Goal: Task Accomplishment & Management: Use online tool/utility

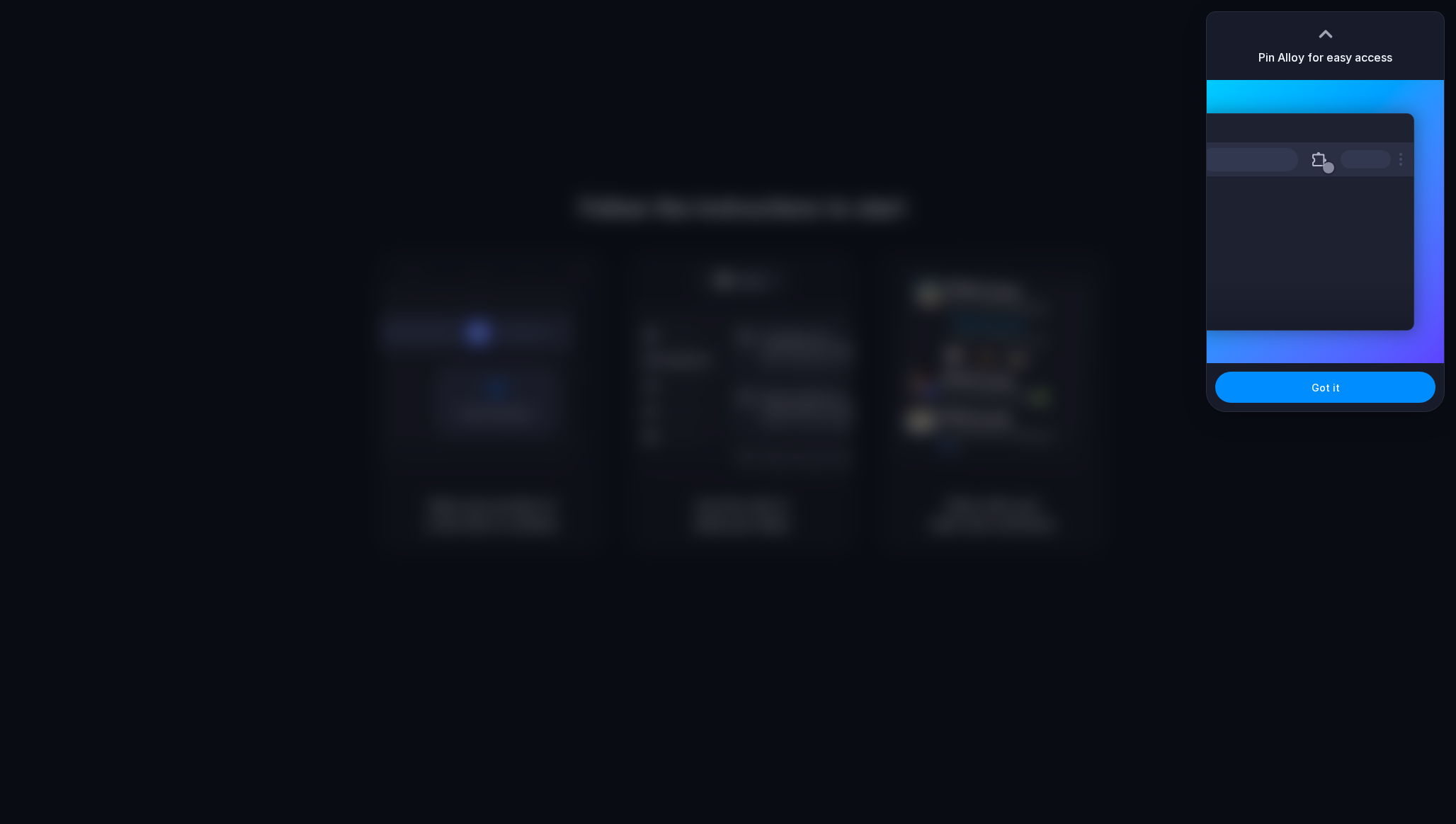
click at [1349, 404] on div "Got it" at bounding box center [1325, 387] width 237 height 48
click at [1349, 391] on button "Got it" at bounding box center [1325, 387] width 220 height 31
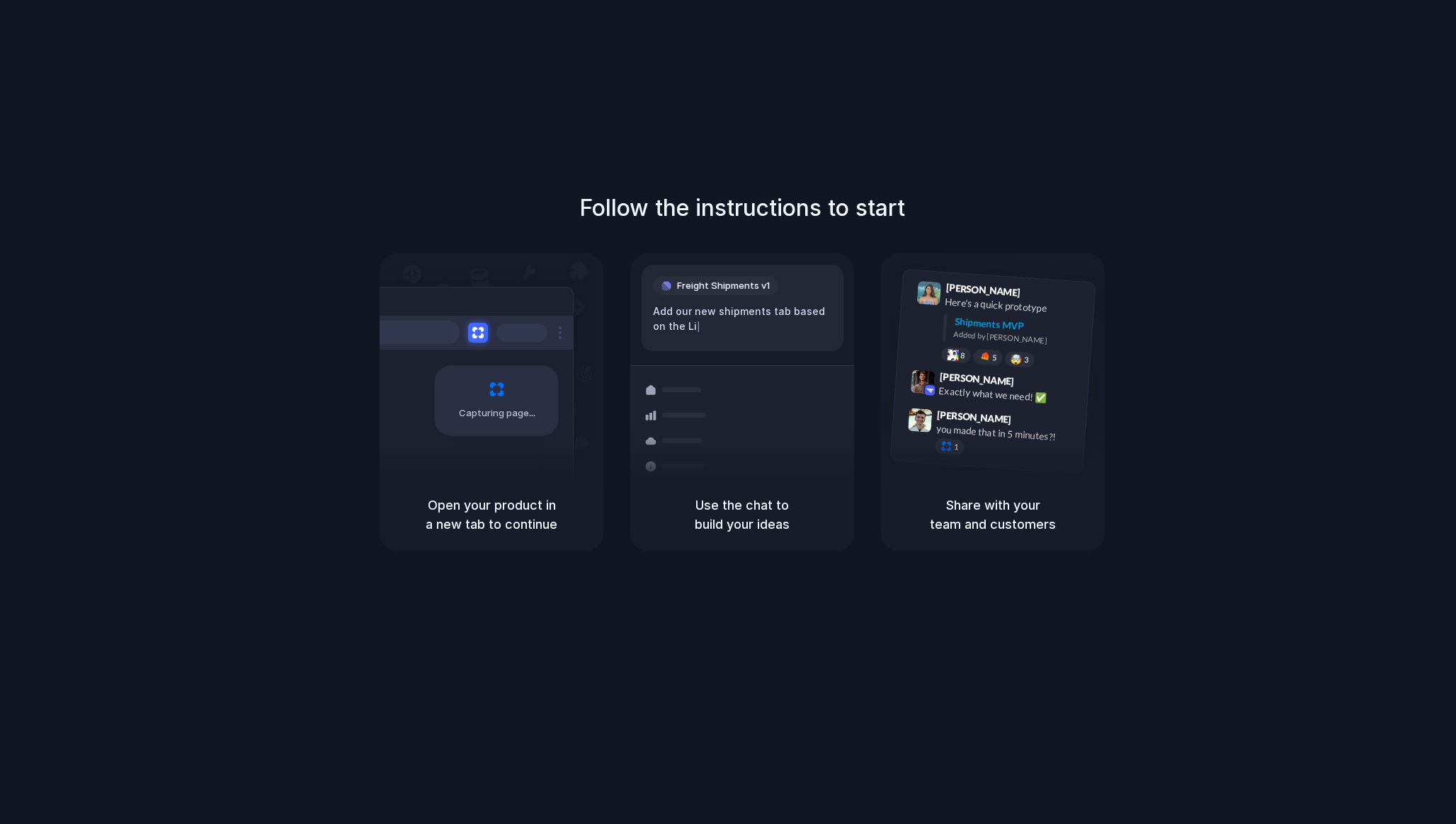
drag, startPoint x: 701, startPoint y: 506, endPoint x: 792, endPoint y: 514, distance: 91.4
click at [792, 514] on h5 "Use the chat to build your ideas" at bounding box center [741, 515] width 189 height 38
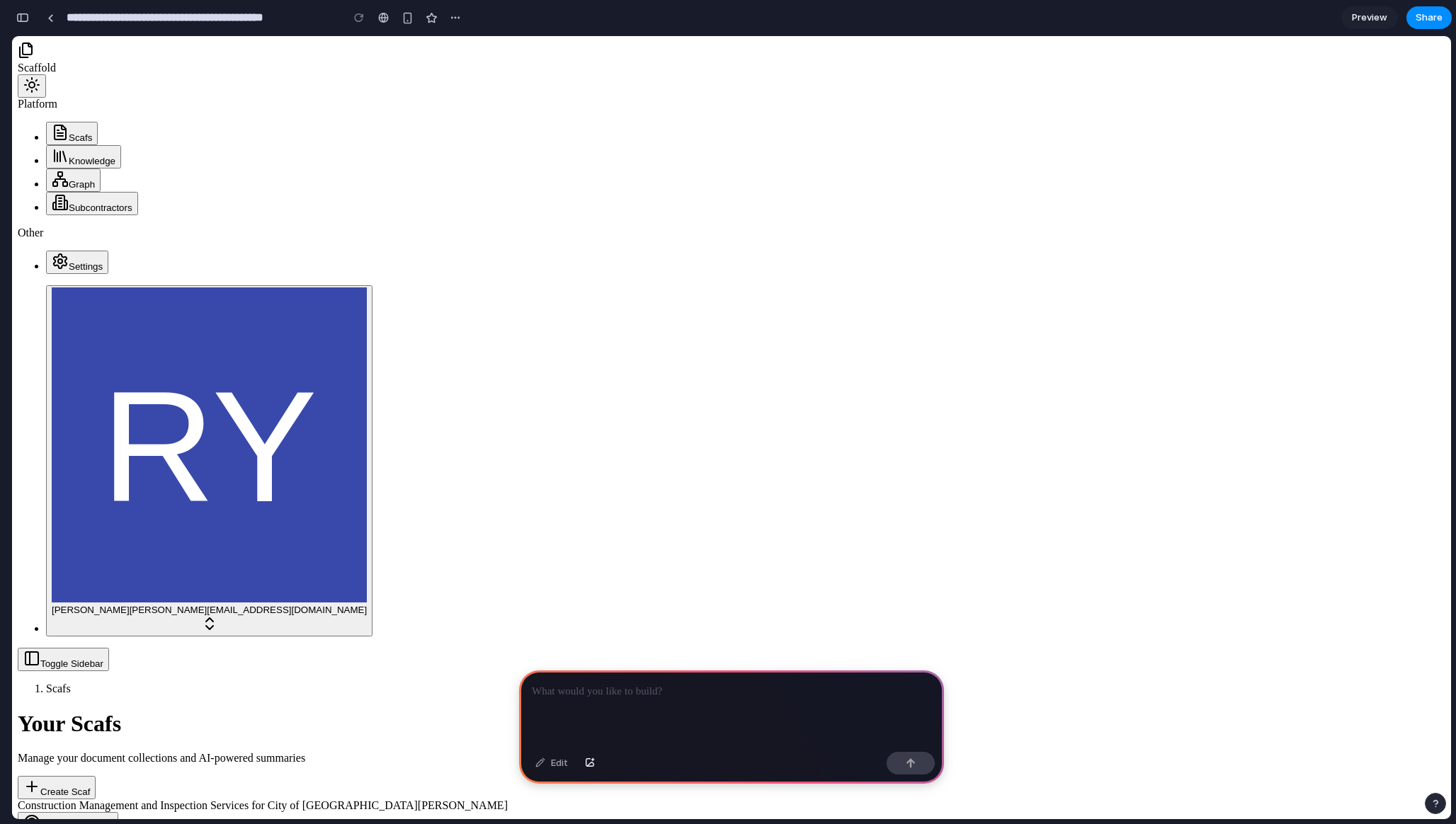
click at [633, 692] on p at bounding box center [731, 691] width 399 height 17
click at [451, 799] on div "Construction Management and Inspection Services for City of Santa Ana High Stra…" at bounding box center [731, 830] width 1427 height 62
click at [69, 183] on span "Graph" at bounding box center [82, 184] width 26 height 11
click at [69, 158] on span "Knowledge" at bounding box center [92, 161] width 47 height 11
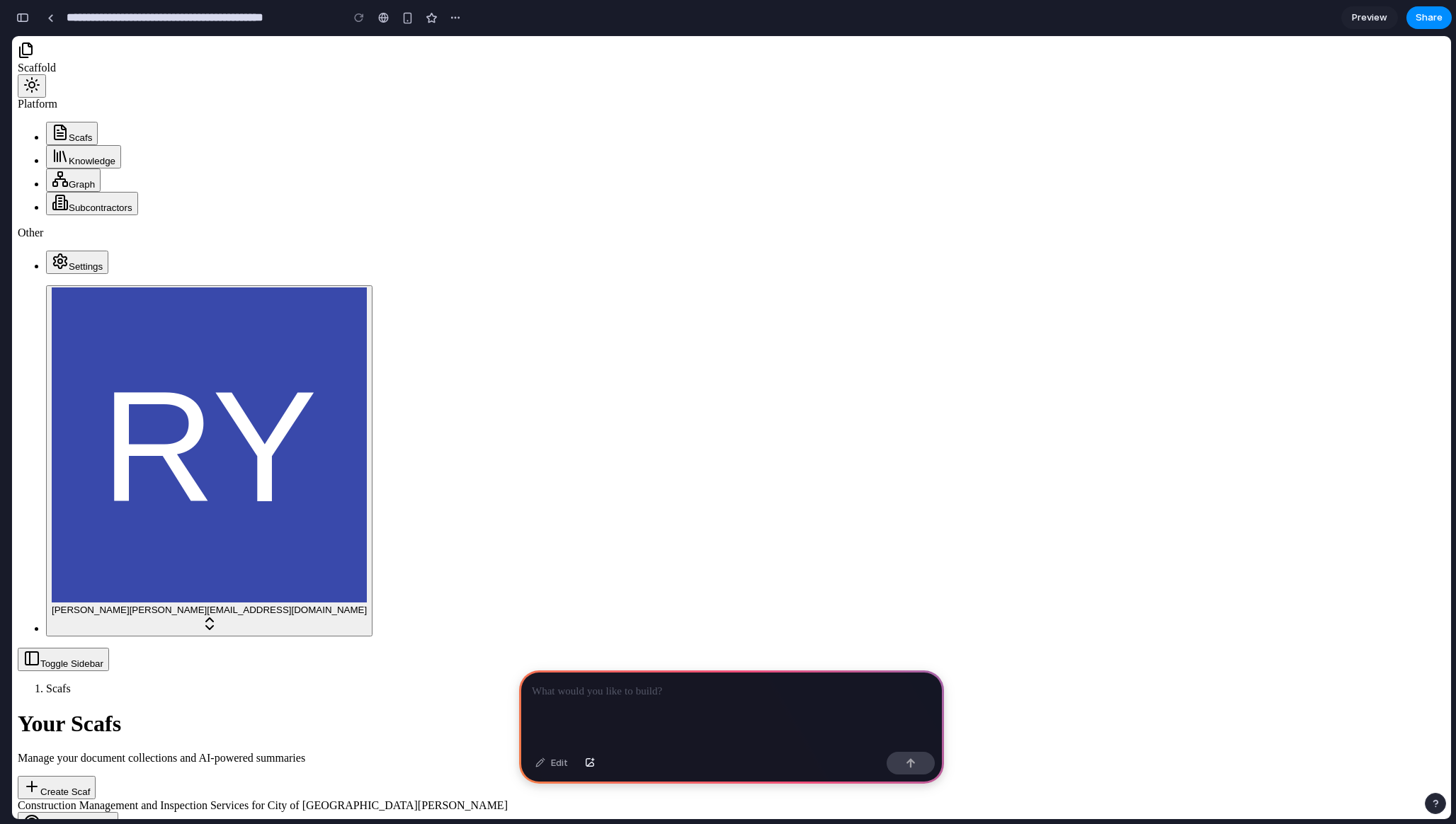
click at [69, 205] on span "Subcontractors" at bounding box center [100, 208] width 63 height 11
click at [66, 239] on div "Other" at bounding box center [731, 232] width 1427 height 13
click at [69, 271] on span "Settings" at bounding box center [85, 266] width 34 height 11
click at [93, 615] on span "[PERSON_NAME]" at bounding box center [90, 610] width 78 height 11
click at [130, 615] on span "[PERSON_NAME][EMAIL_ADDRESS][DOMAIN_NAME]" at bounding box center [248, 610] width 238 height 11
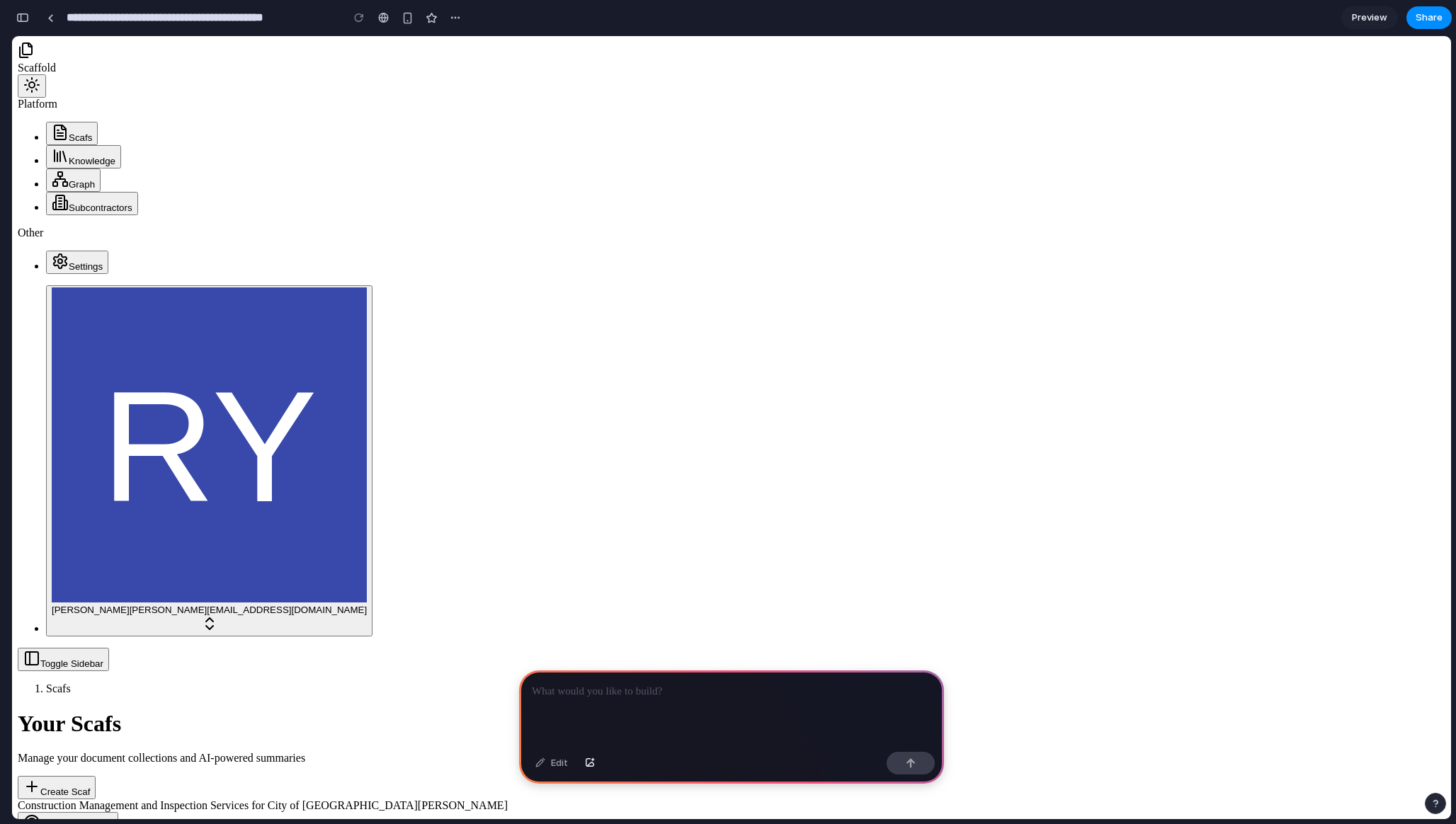
click at [667, 731] on div at bounding box center [731, 708] width 425 height 75
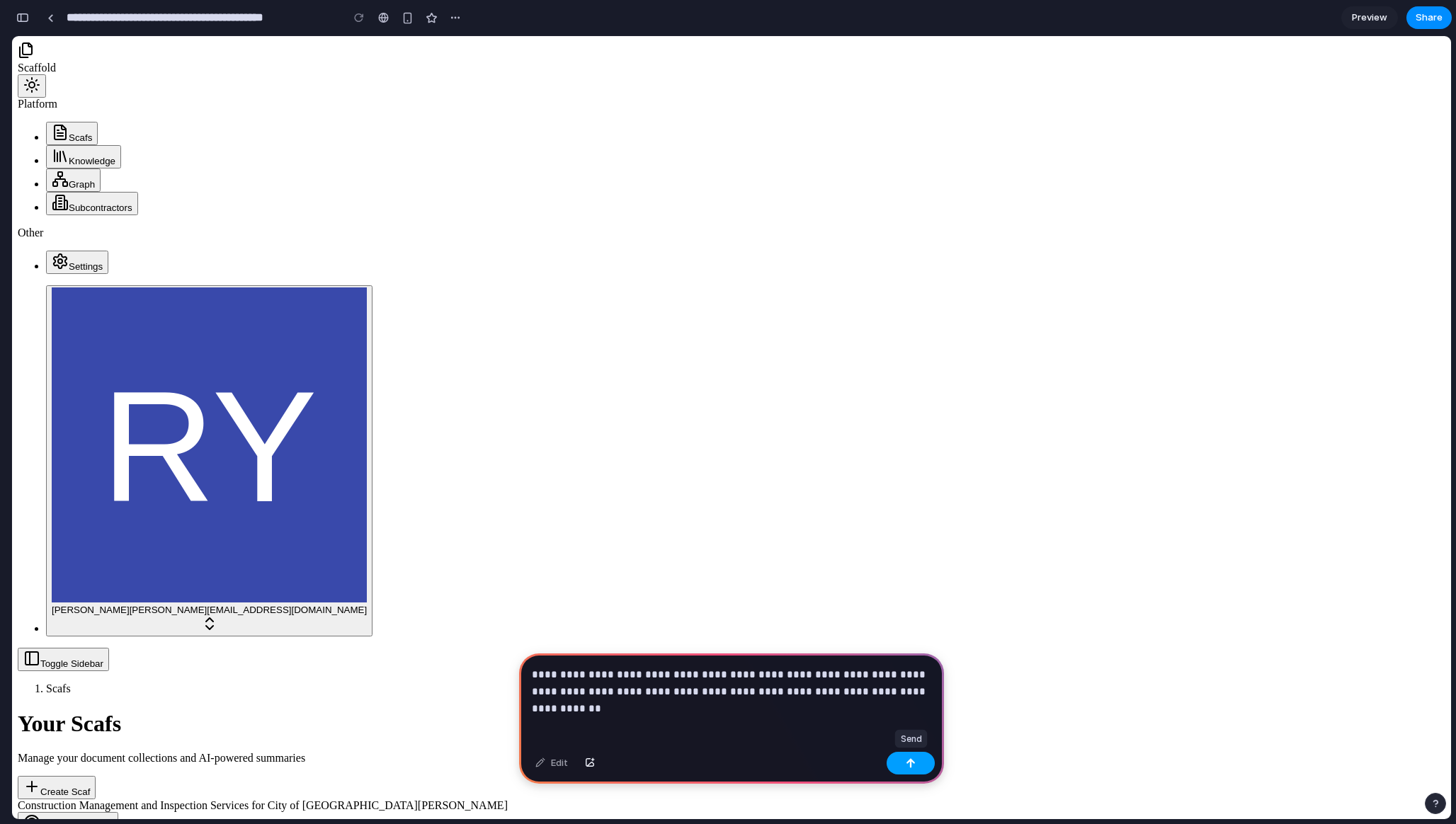
click at [913, 762] on div "button" at bounding box center [910, 763] width 10 height 10
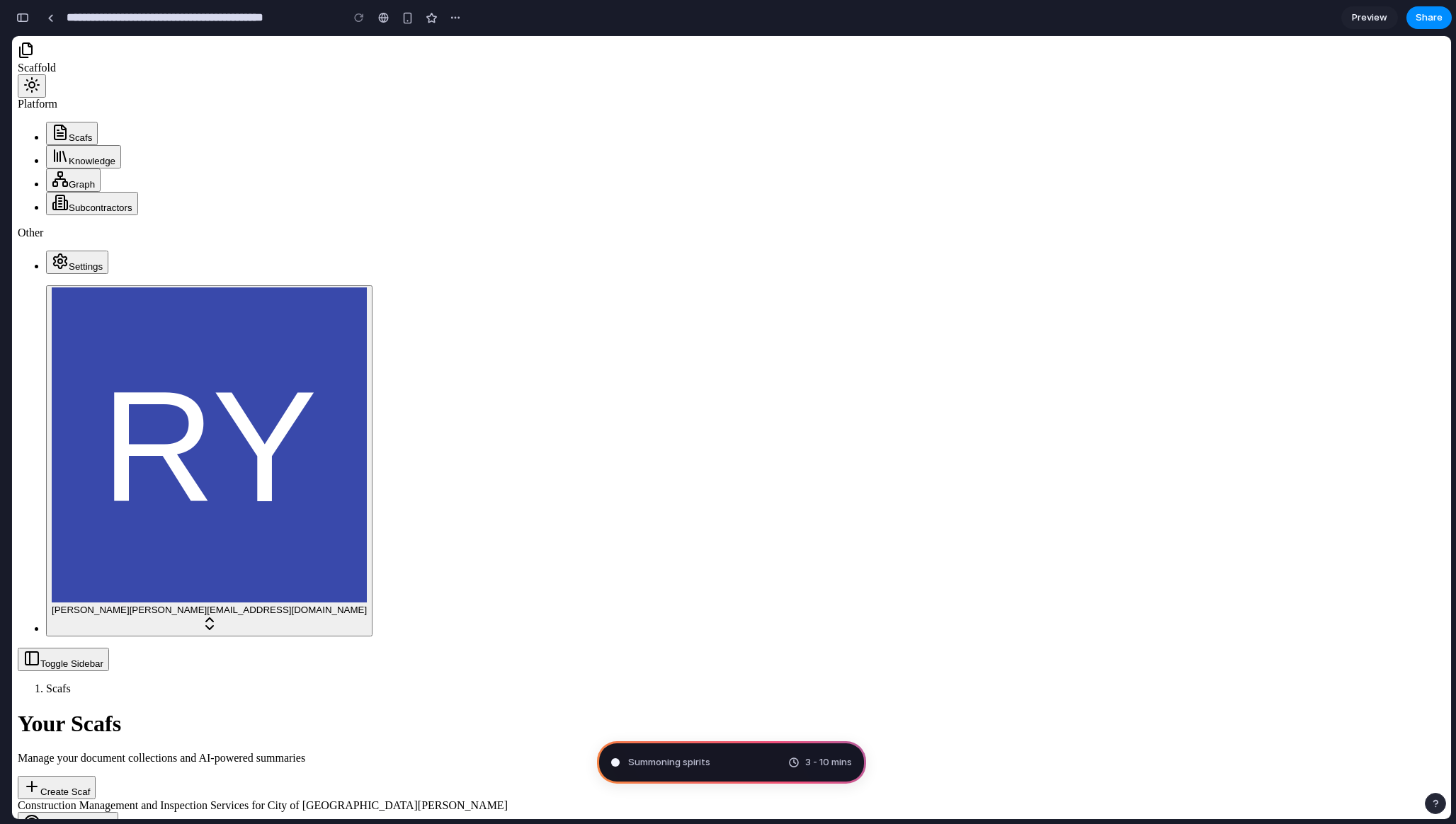
click at [817, 766] on span "3 - 10 mins" at bounding box center [829, 762] width 47 height 14
click at [700, 761] on span "Summoning spirits ." at bounding box center [670, 762] width 85 height 14
click at [658, 763] on span "Scanning for unicorn potential ..." at bounding box center [700, 762] width 143 height 14
click at [408, 24] on button "button" at bounding box center [407, 17] width 21 height 21
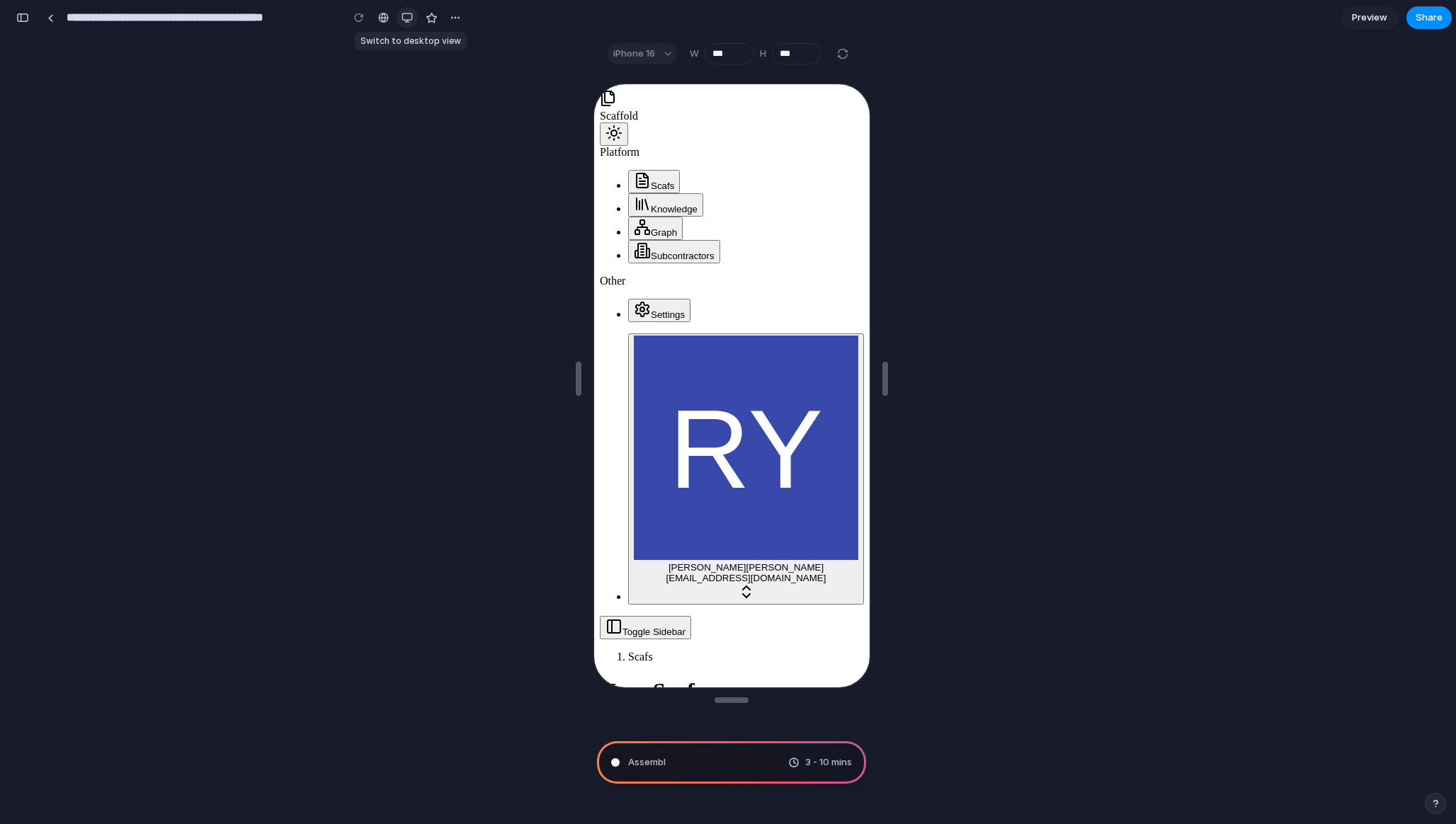
click at [408, 24] on button "button" at bounding box center [407, 17] width 21 height 21
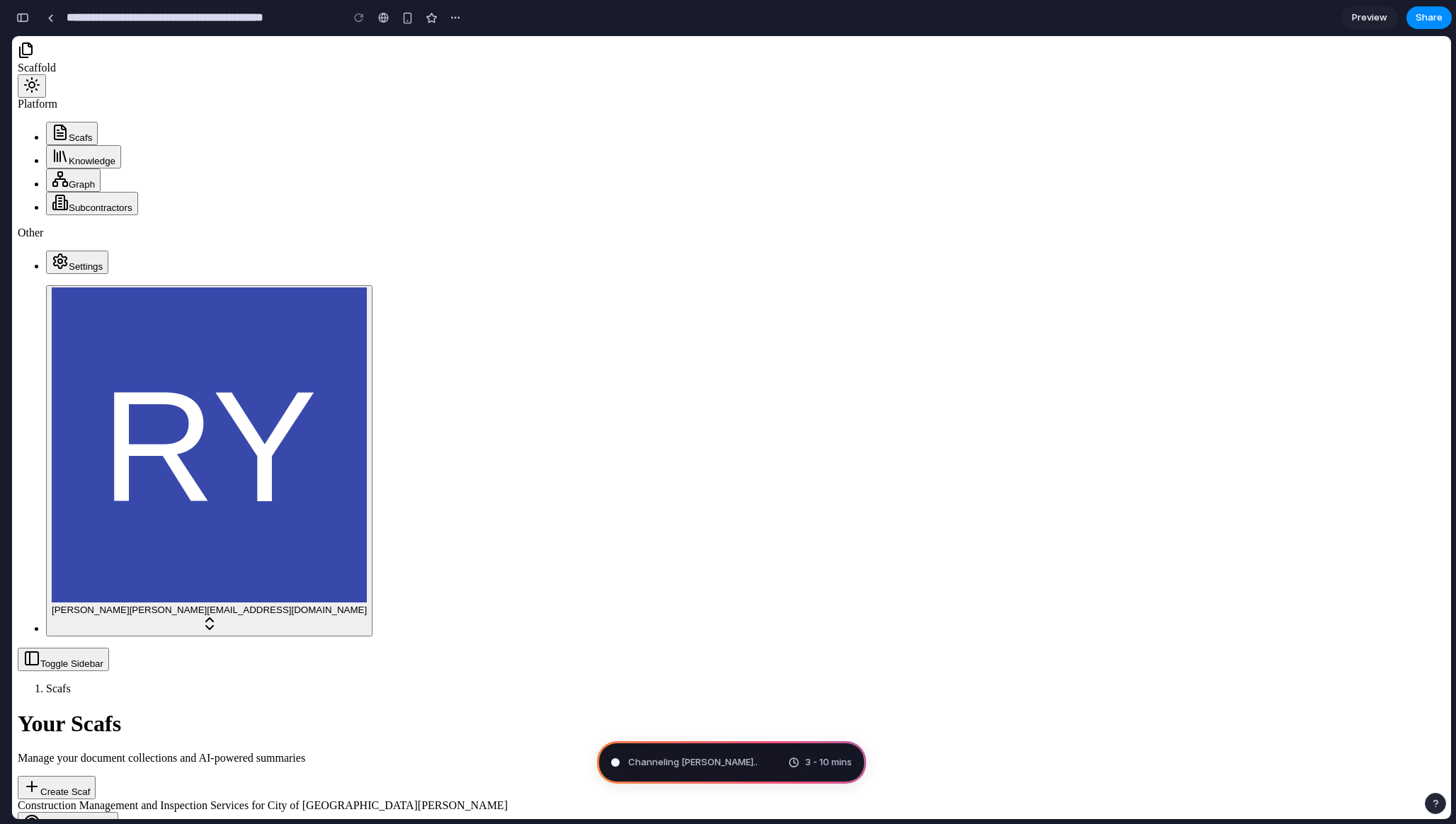
type input "**********"
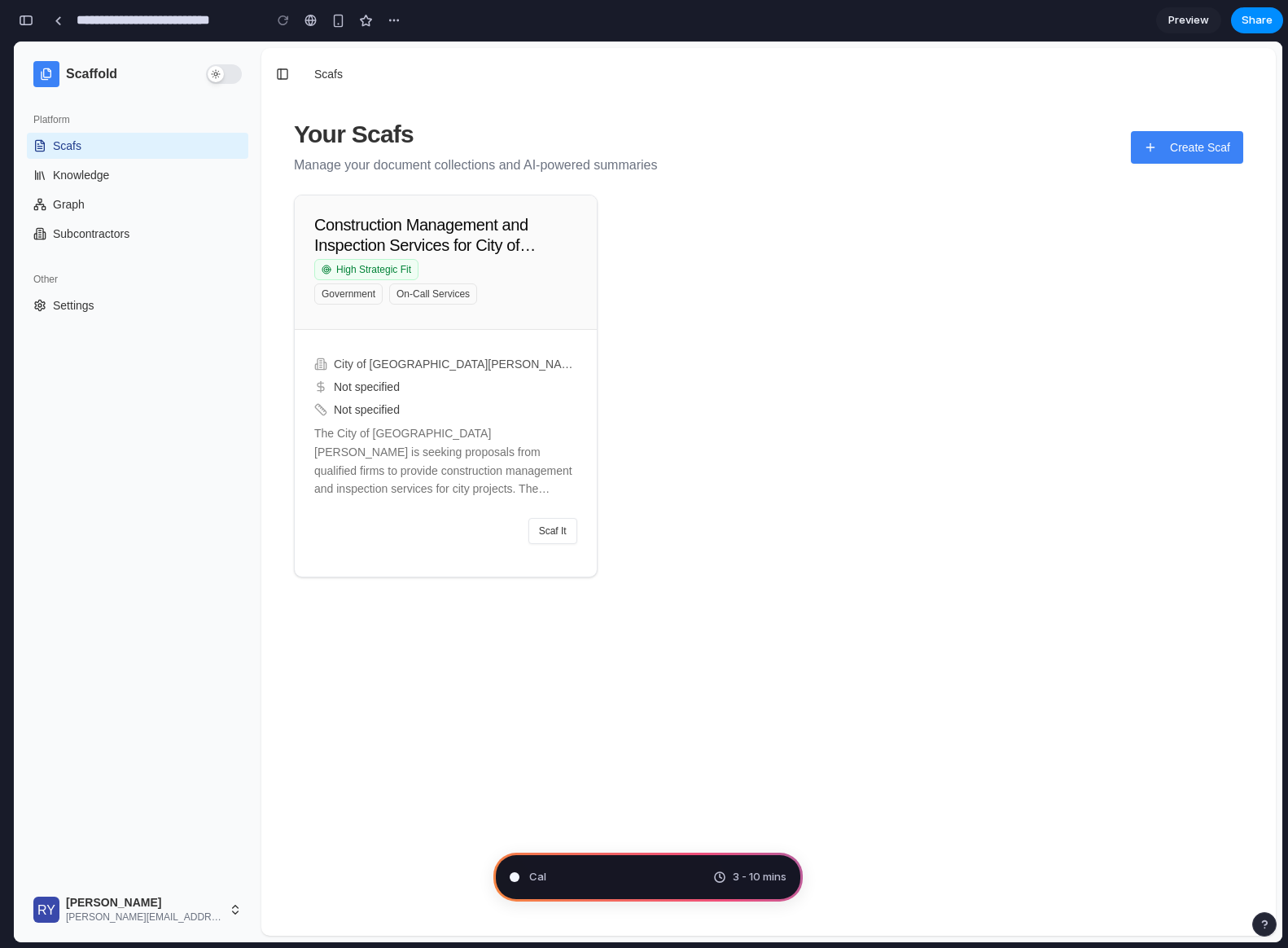
click at [583, 872] on div "Cal 3 - 10 mins" at bounding box center [648, 877] width 310 height 49
click at [760, 902] on div "Your Scafs Manage your document collections and AI-powered summaries Create Sca…" at bounding box center [768, 511] width 989 height 823
click at [756, 872] on span "3 - 10 mins" at bounding box center [759, 877] width 54 height 16
click at [390, 15] on div "button" at bounding box center [394, 20] width 13 height 13
click at [392, 19] on div "Duplicate Delete" at bounding box center [644, 474] width 1288 height 948
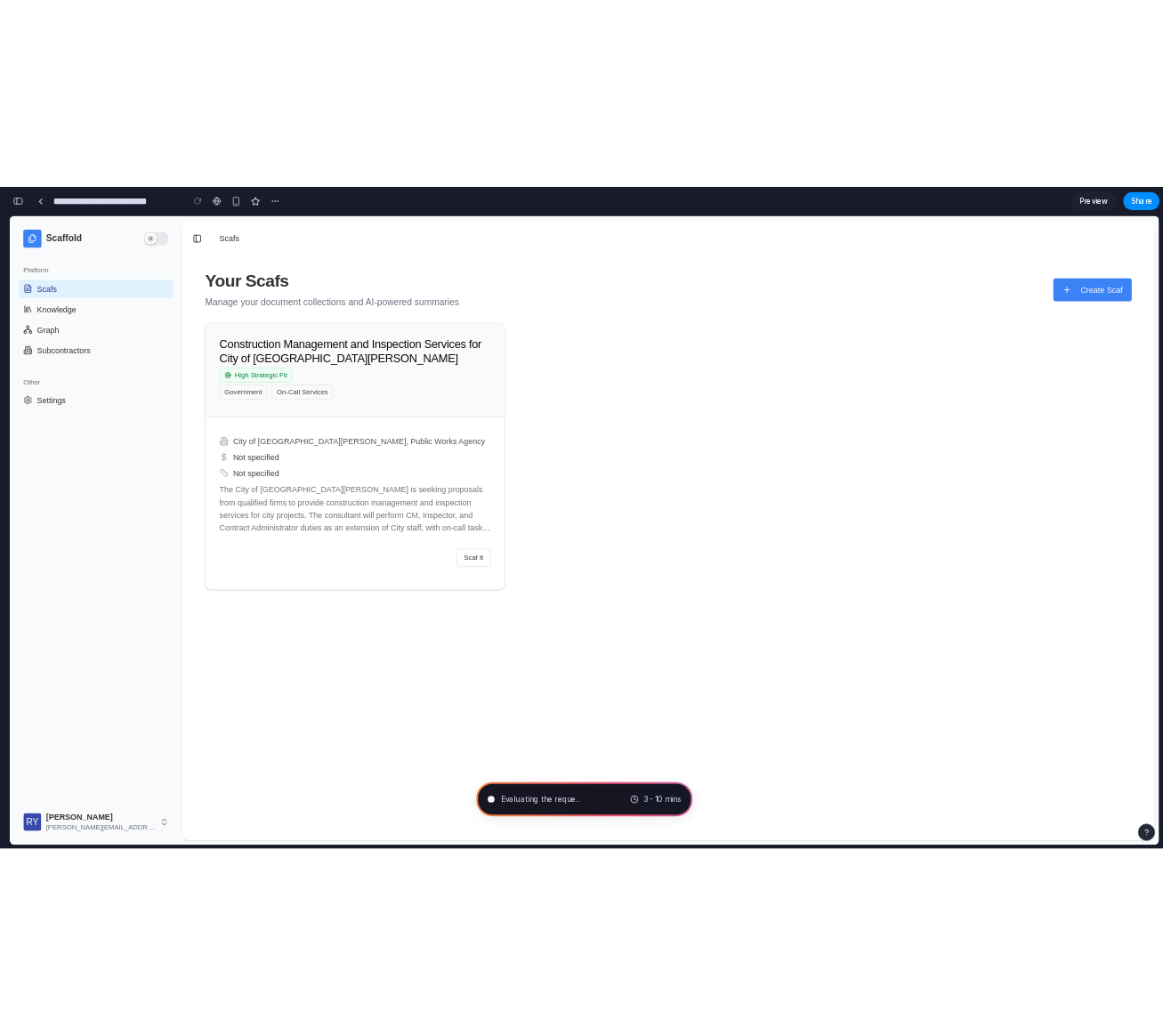
scroll to position [0, 16]
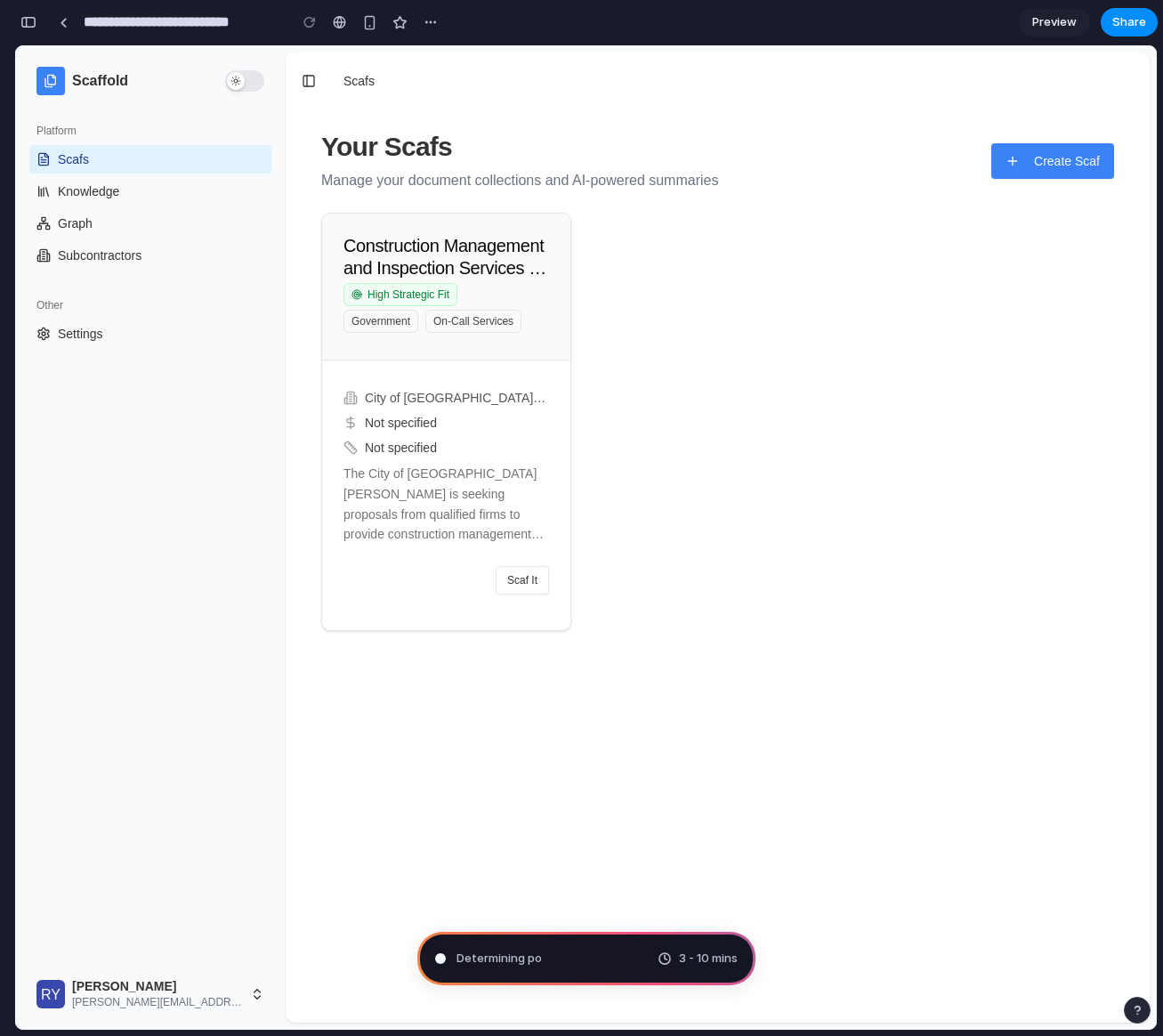
click at [614, 978] on div "Determining po 3 - 10 mins" at bounding box center [586, 958] width 339 height 53
click at [586, 962] on div "Determining potential so 3 - 10 mins" at bounding box center [586, 958] width 339 height 53
click at [425, 22] on div "button" at bounding box center [431, 22] width 14 height 14
click at [425, 22] on div "Duplicate Delete" at bounding box center [582, 518] width 1163 height 1036
click at [1056, 18] on span "Preview" at bounding box center [1054, 22] width 45 height 18
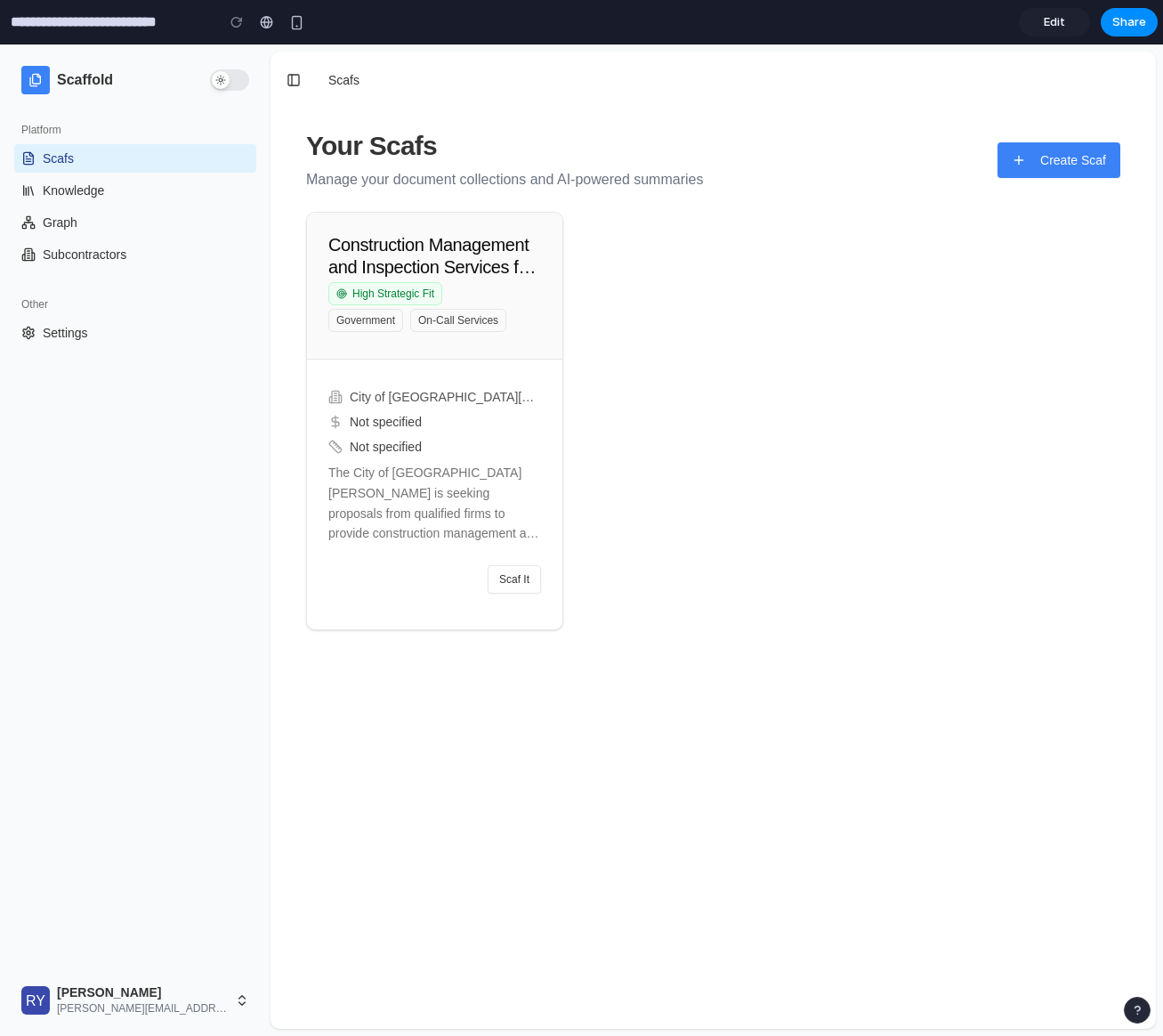
click at [131, 19] on input "**********" at bounding box center [108, 23] width 202 height 32
click at [98, 24] on input "**********" at bounding box center [108, 23] width 202 height 32
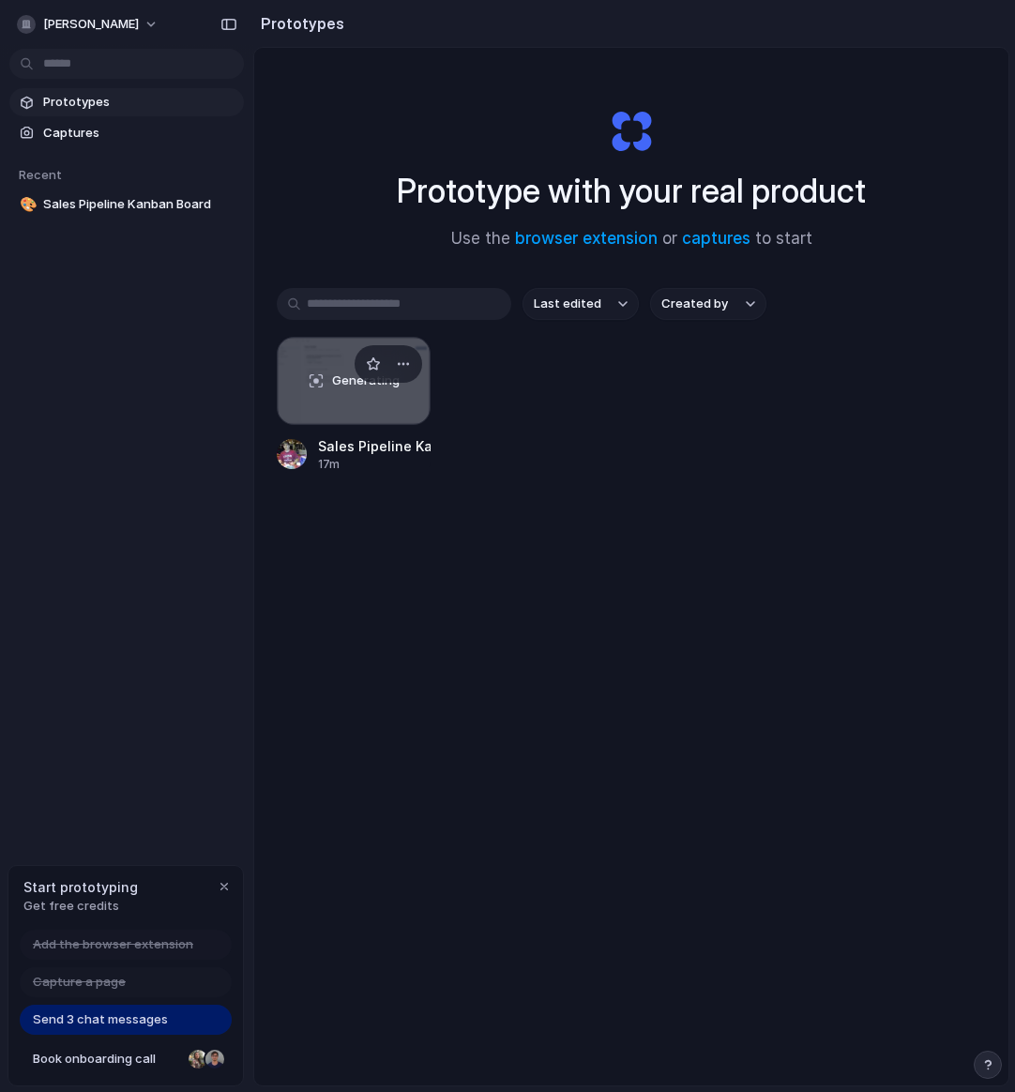
click at [364, 386] on span "Generating" at bounding box center [366, 381] width 68 height 19
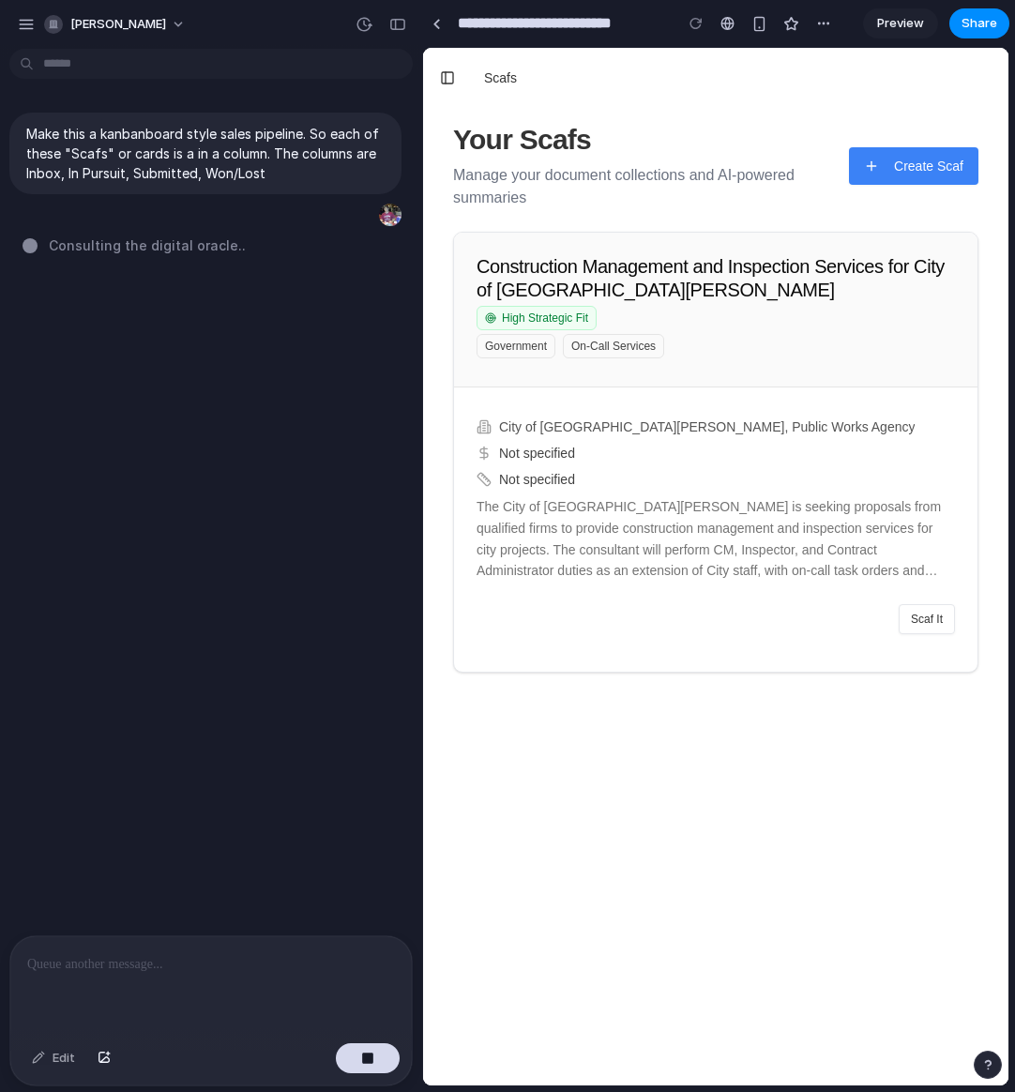
click at [100, 252] on span "Consulting the digital oracle .." at bounding box center [147, 245] width 197 height 20
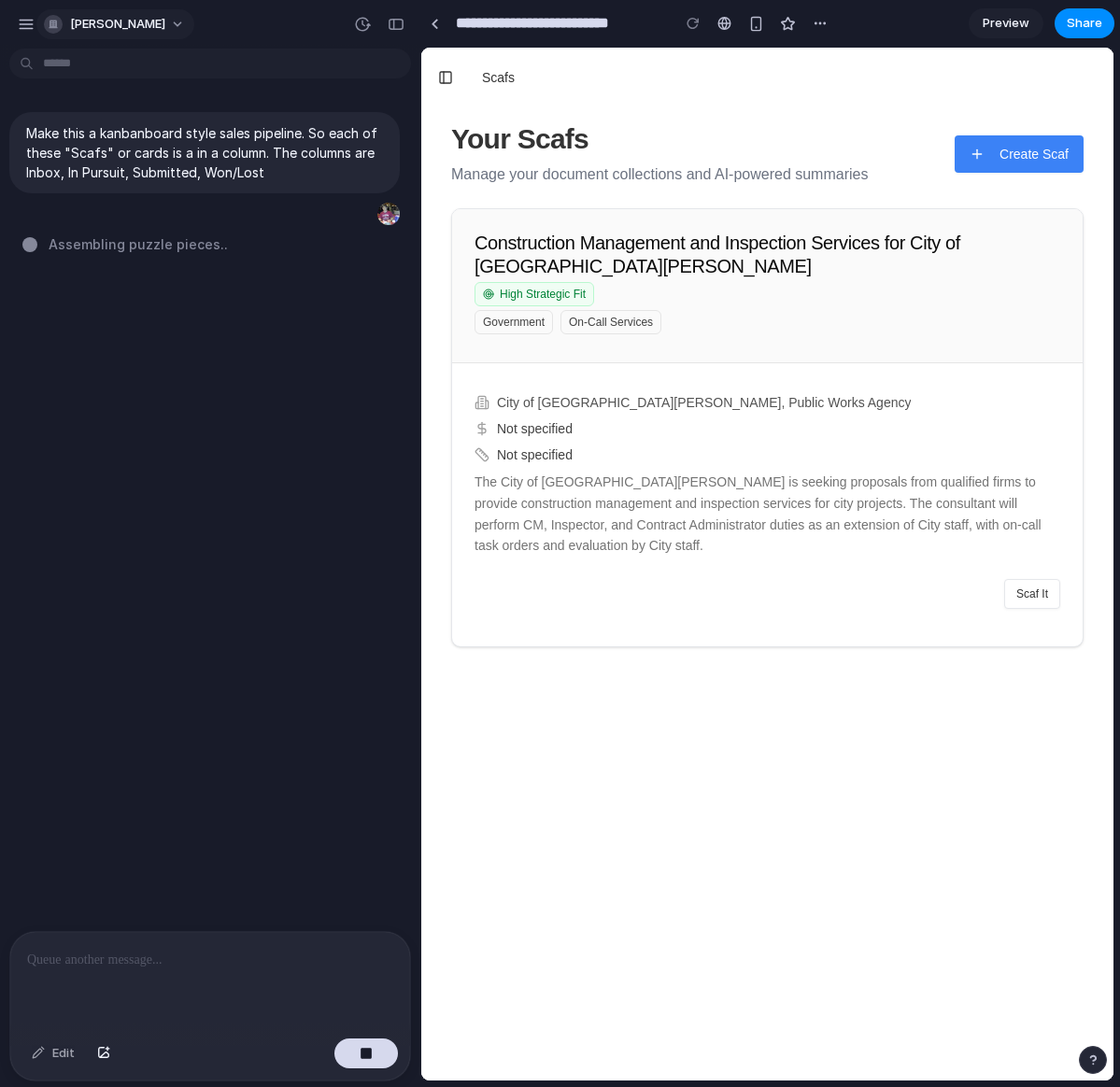
click at [143, 25] on button "[PERSON_NAME]" at bounding box center [115, 24] width 158 height 30
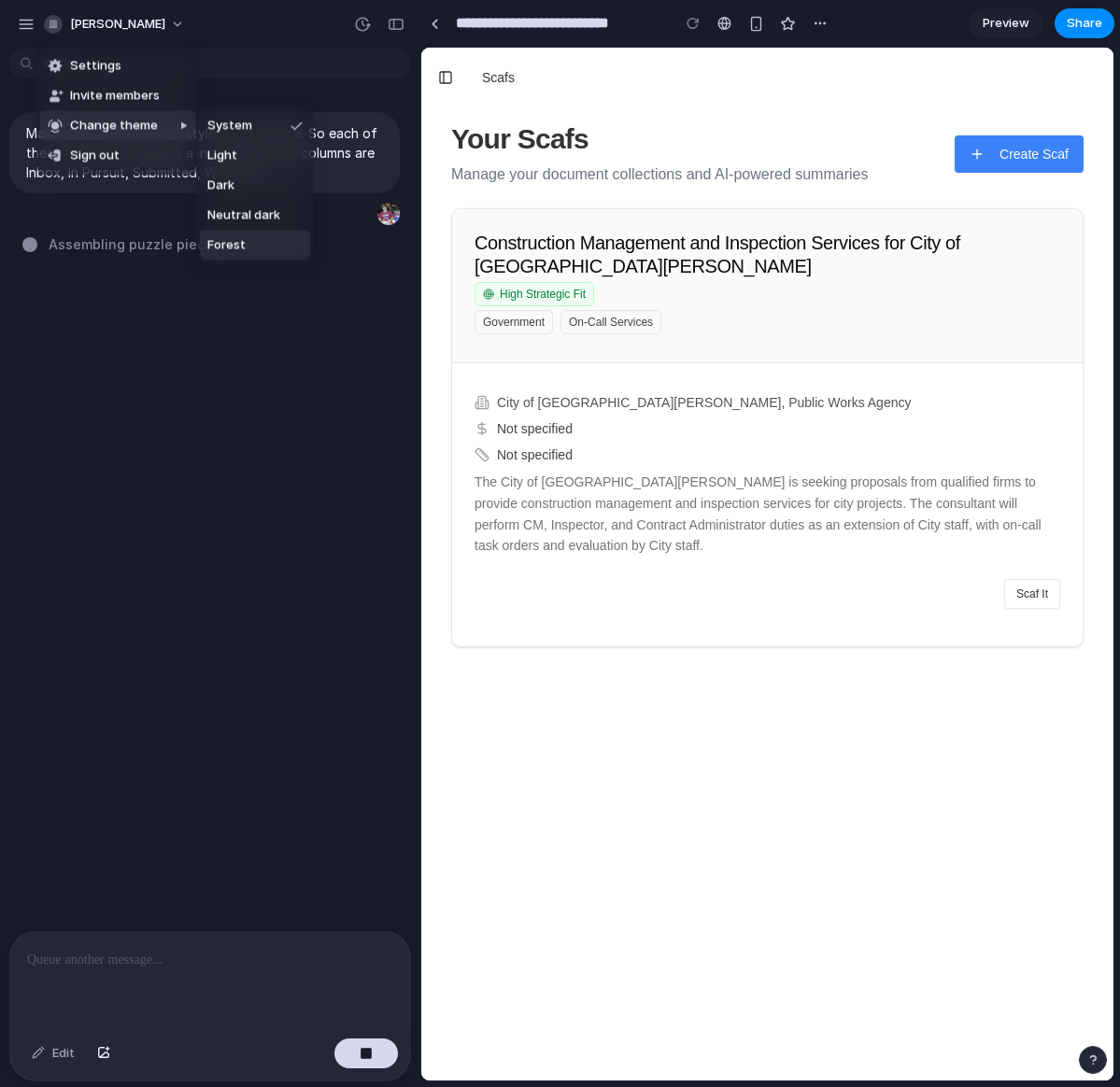
click at [255, 249] on li "Forest" at bounding box center [255, 246] width 111 height 30
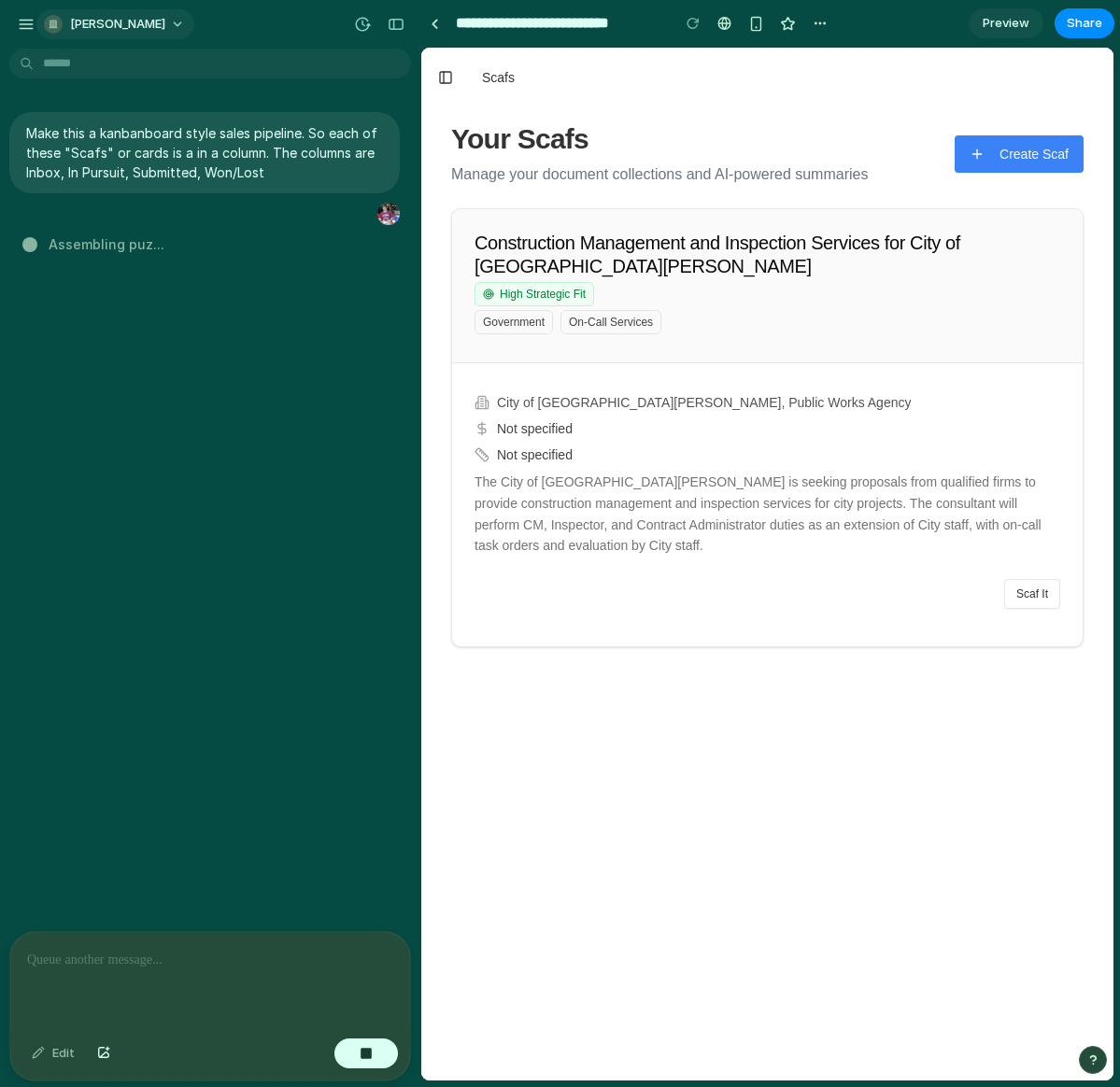
click at [124, 21] on span "[PERSON_NAME]" at bounding box center [117, 24] width 96 height 19
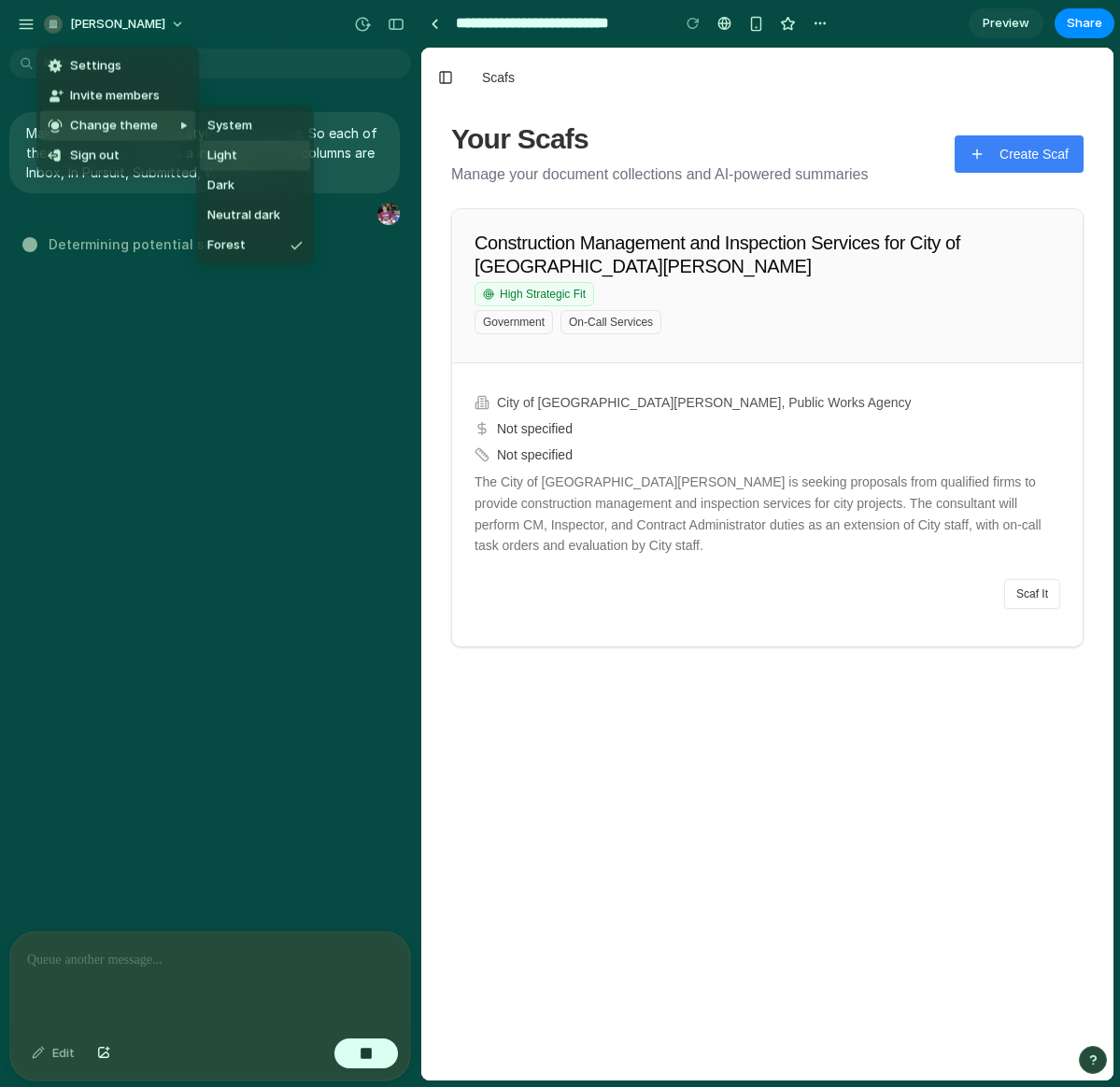
click at [236, 164] on li "Light" at bounding box center [255, 156] width 111 height 30
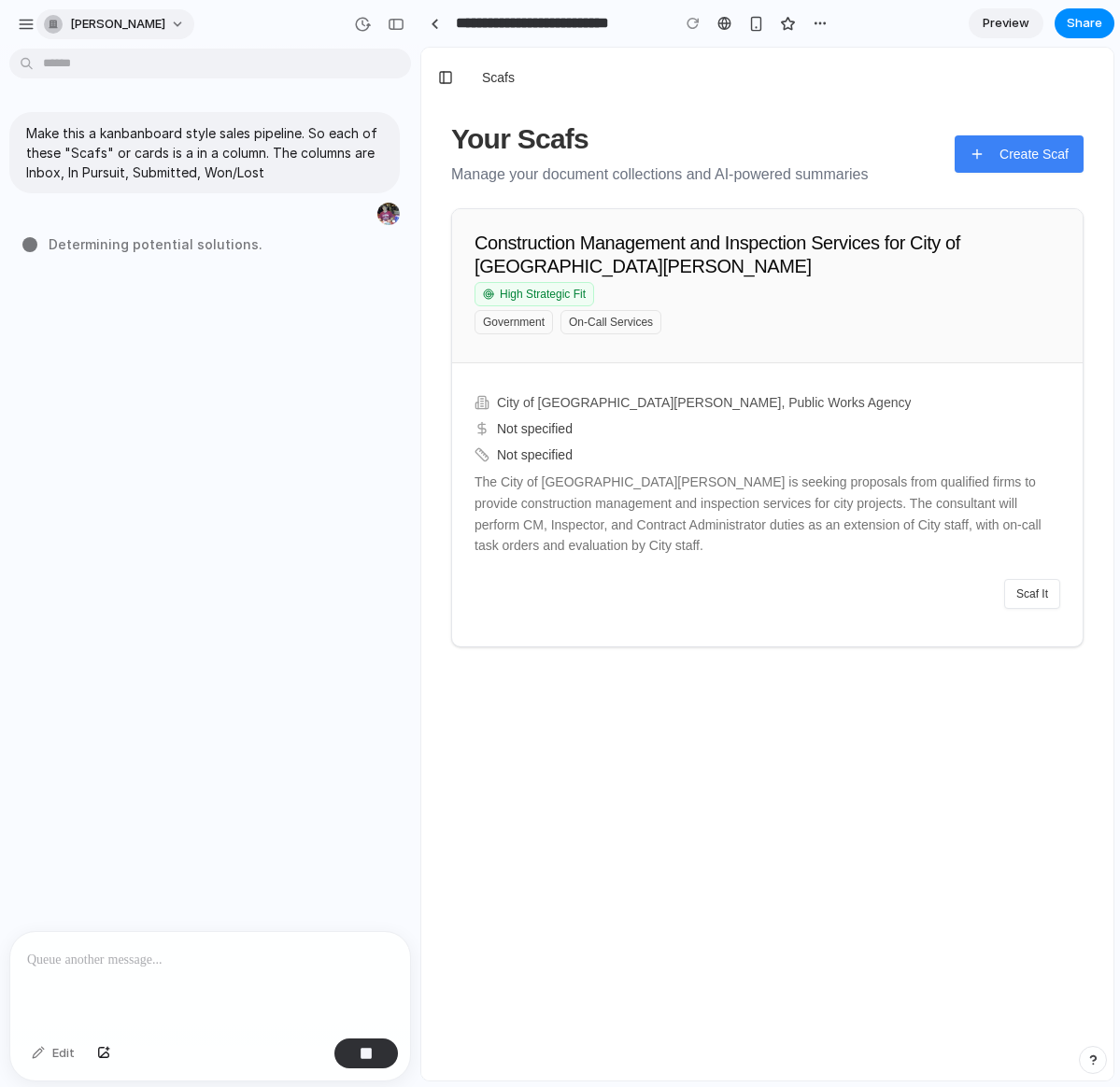
click at [129, 21] on span "[PERSON_NAME]" at bounding box center [117, 24] width 96 height 19
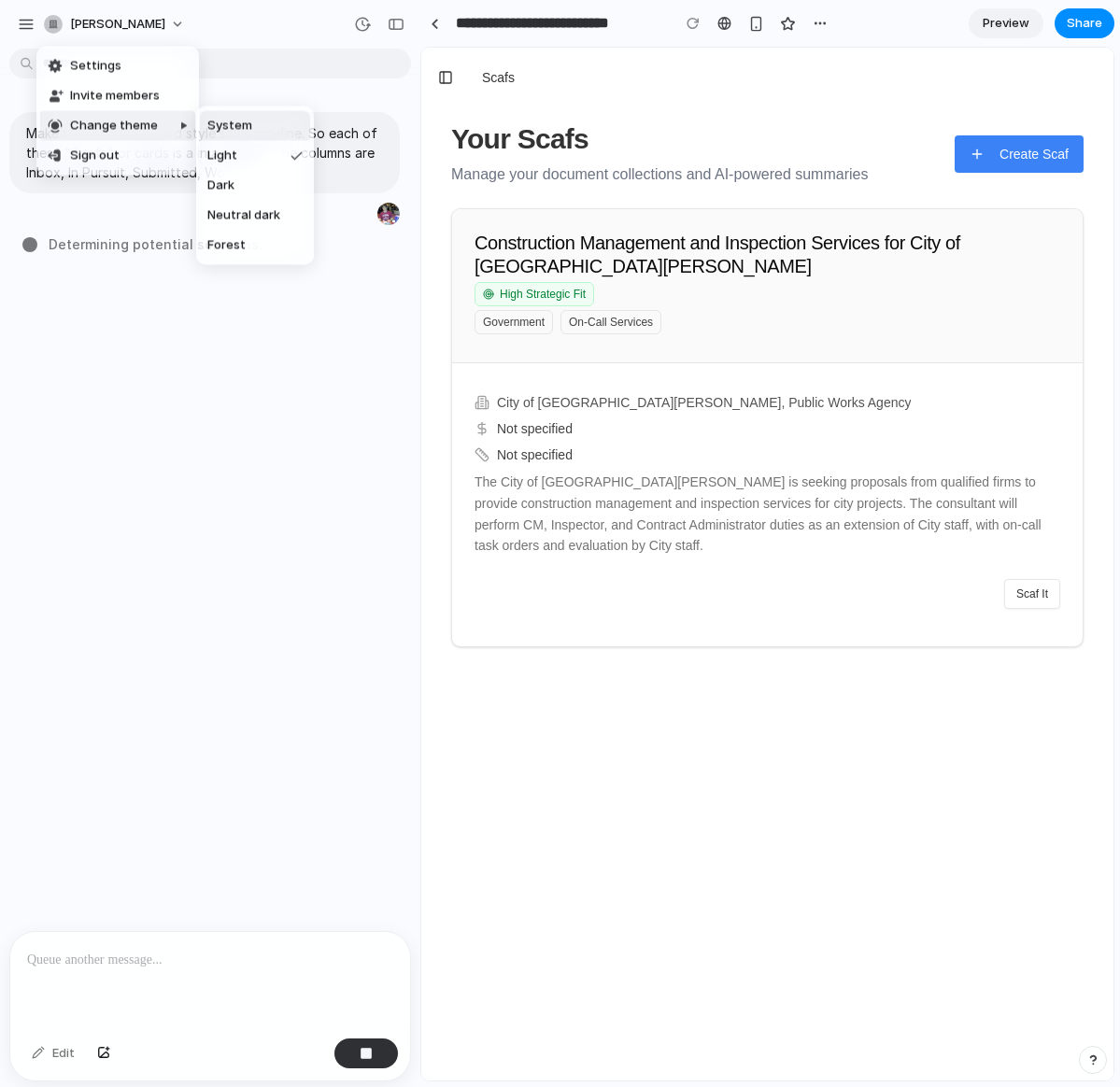
click at [242, 131] on span "System" at bounding box center [229, 125] width 45 height 19
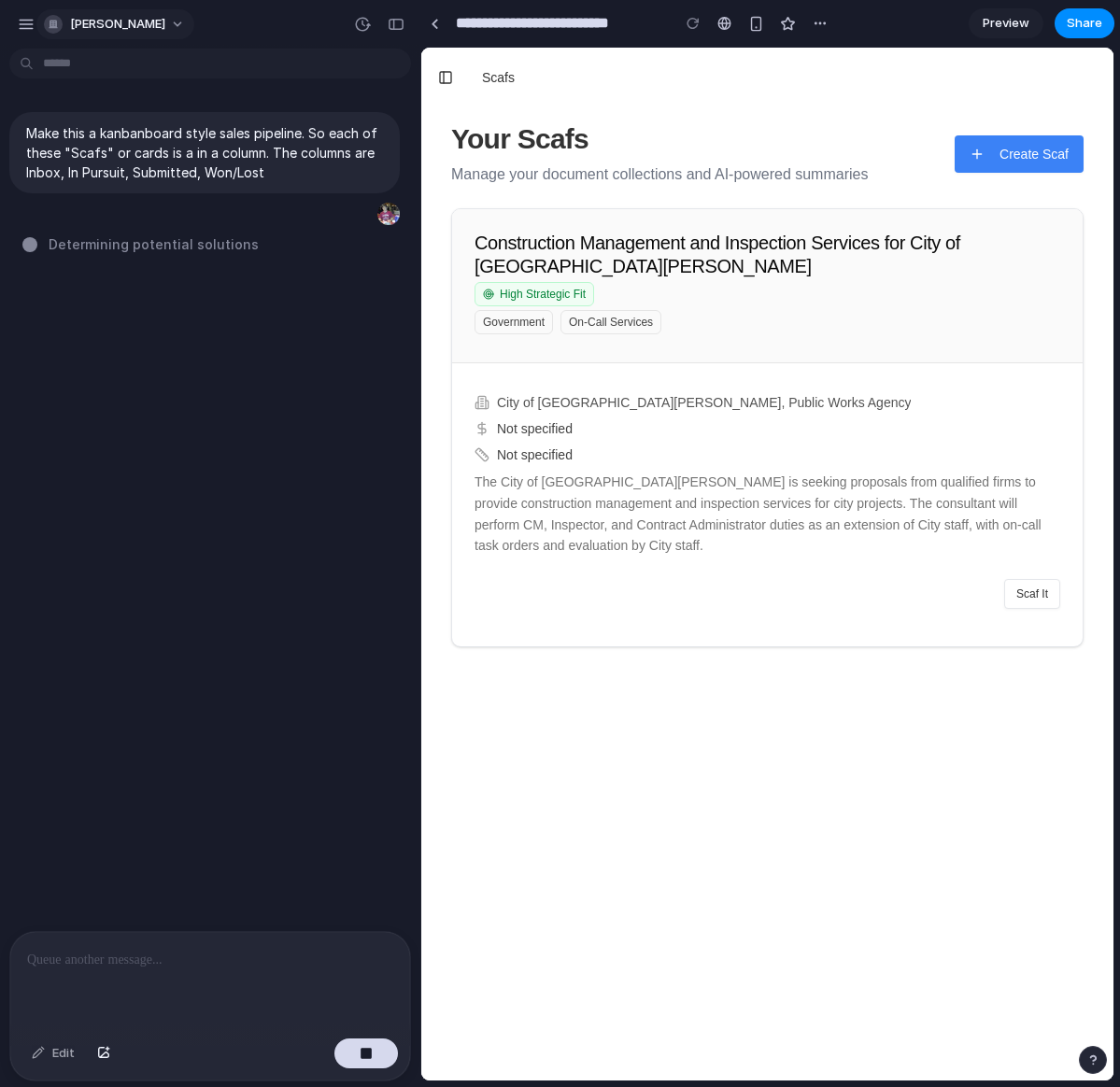
click at [121, 15] on span "[PERSON_NAME]" at bounding box center [117, 24] width 96 height 19
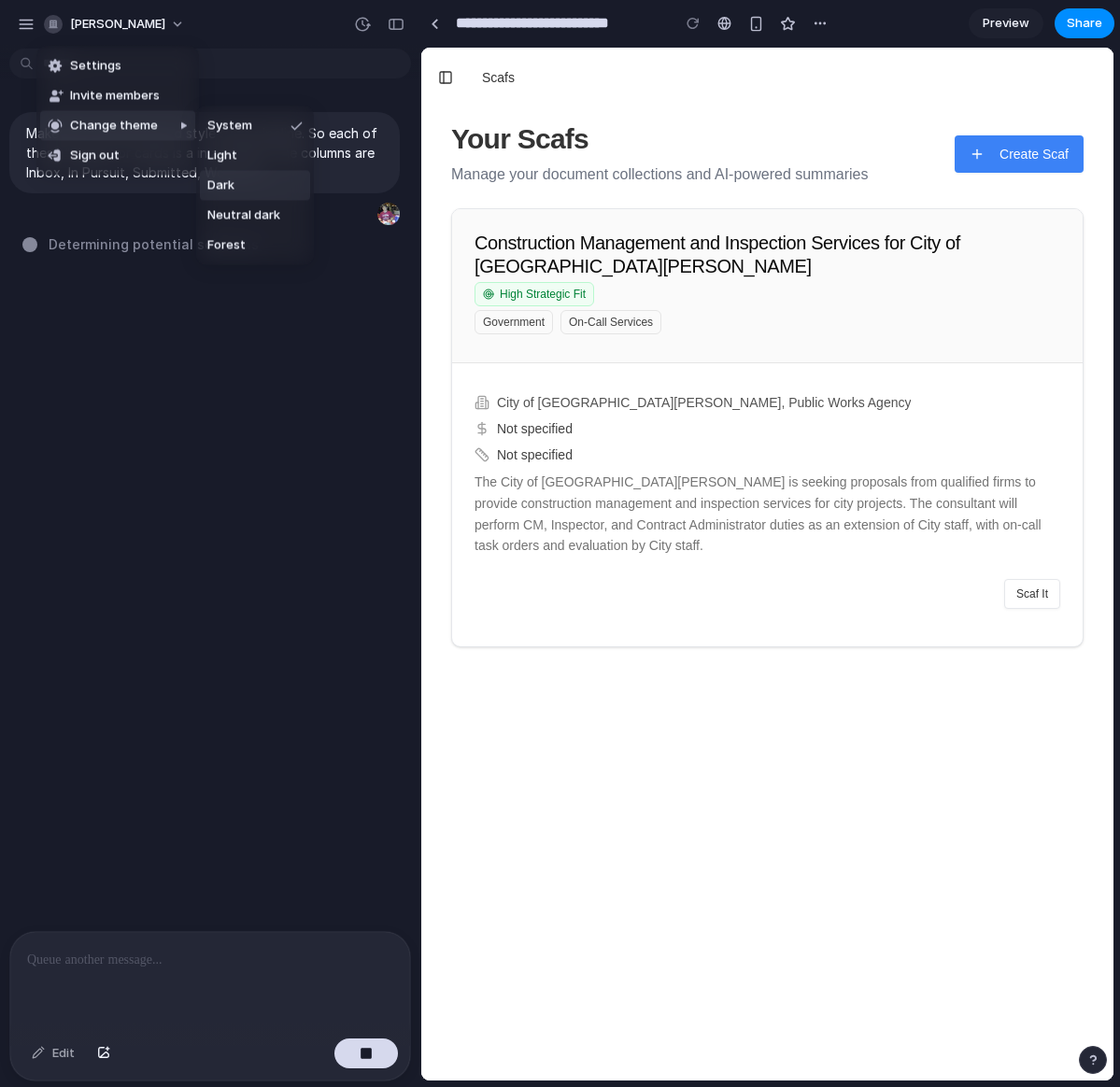
click at [265, 189] on li "Dark" at bounding box center [255, 186] width 111 height 30
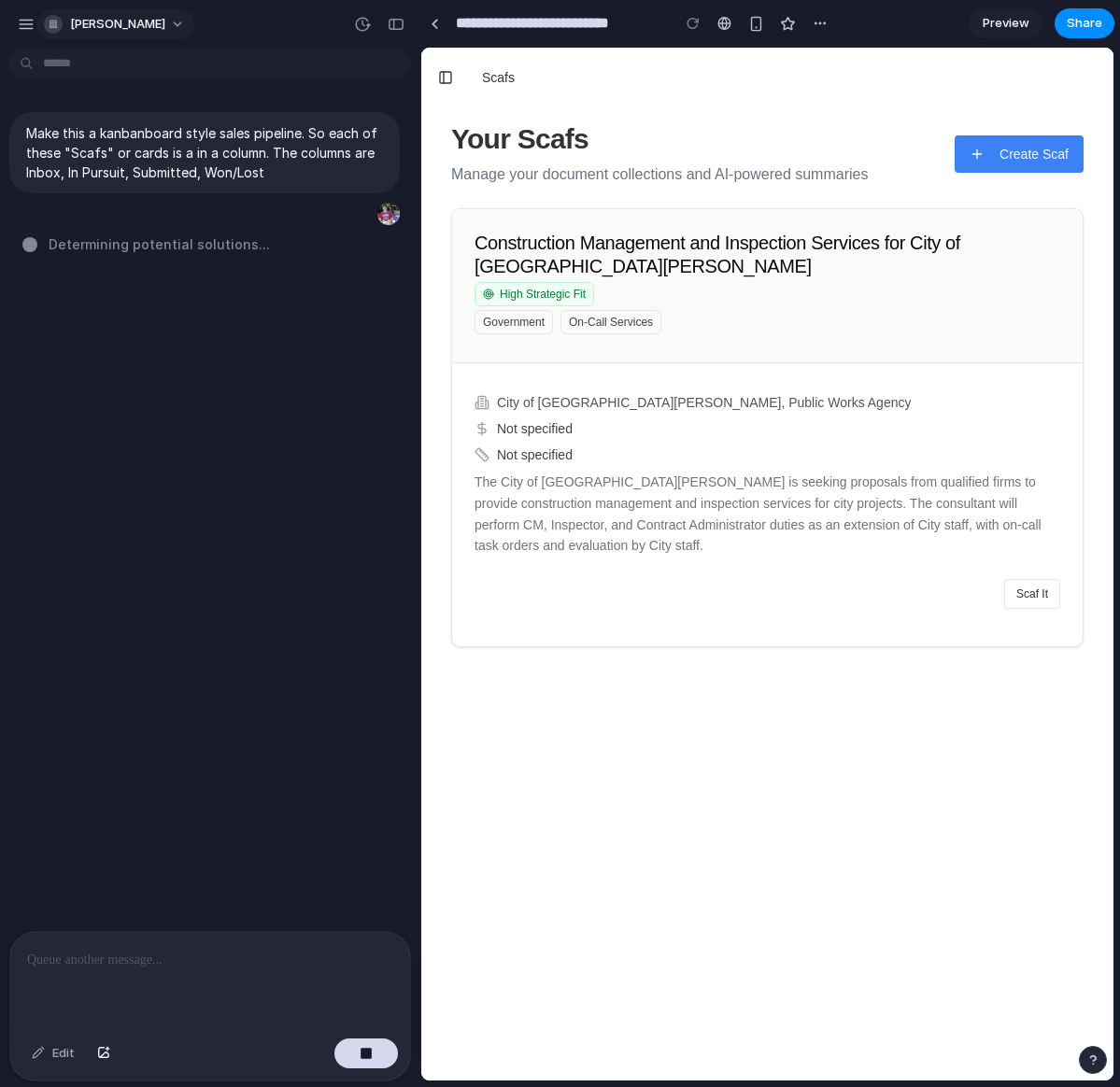
click at [106, 15] on span "[PERSON_NAME]" at bounding box center [117, 24] width 96 height 19
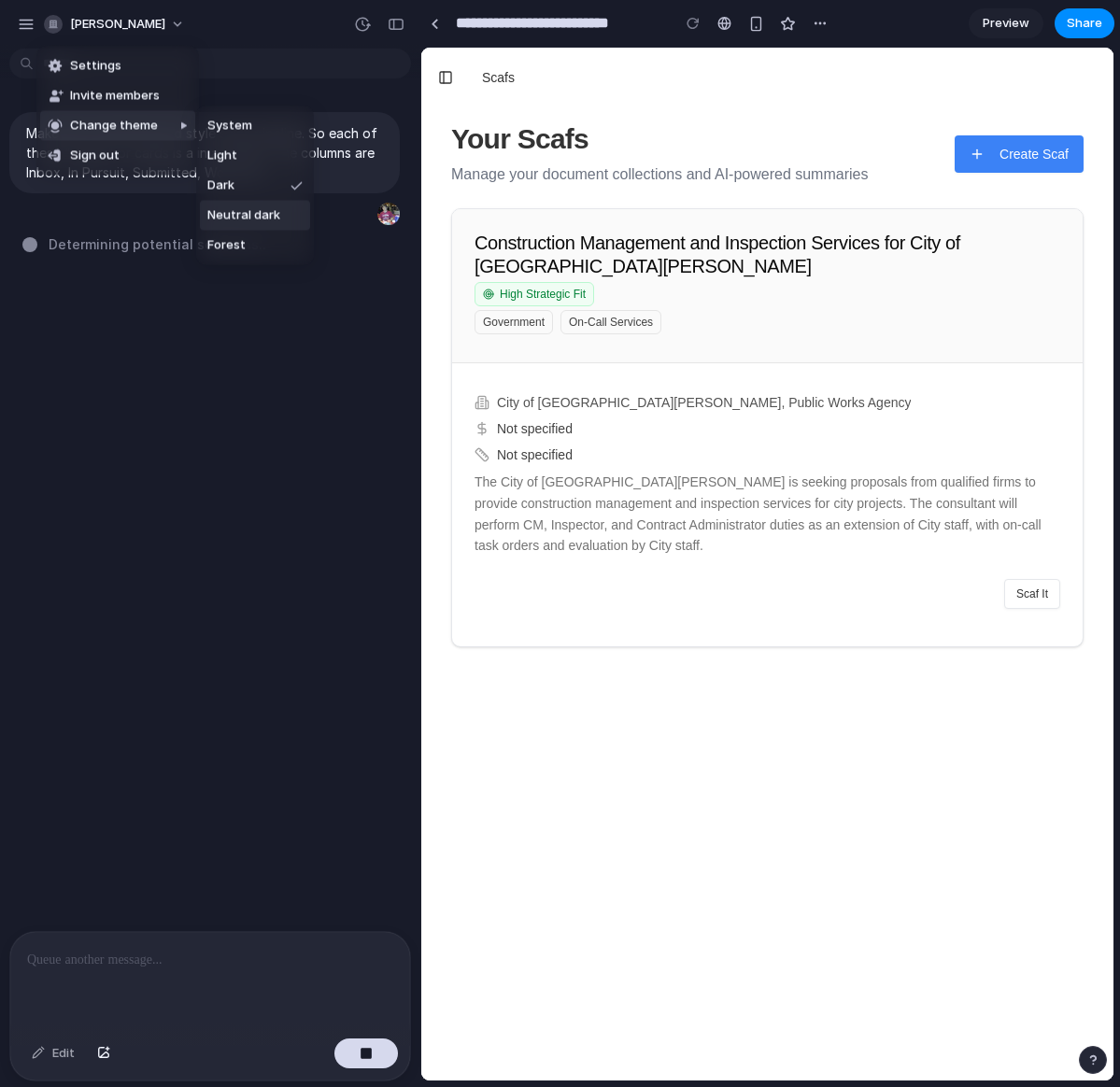
click at [255, 219] on span "Neutral dark" at bounding box center [243, 215] width 73 height 19
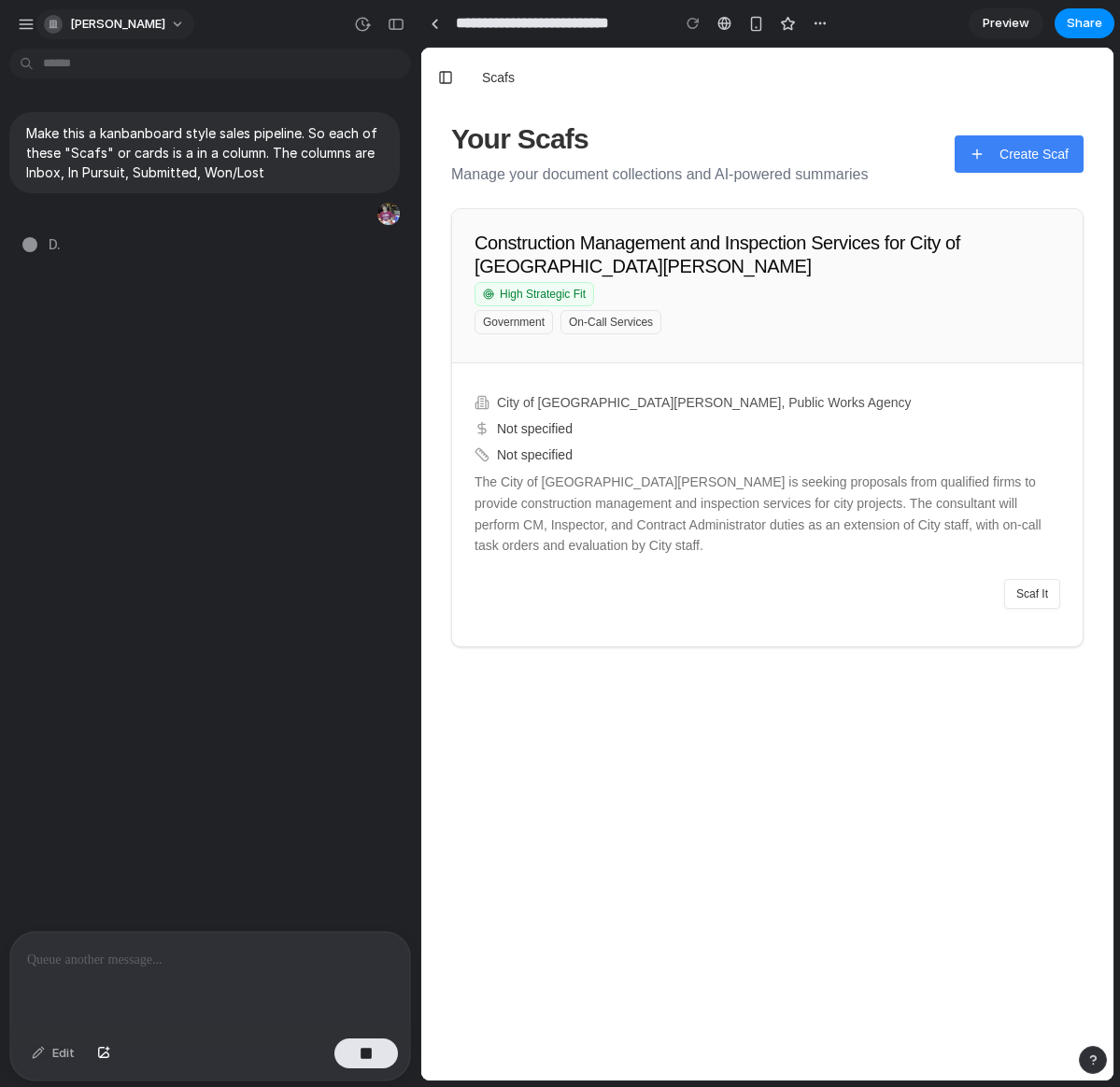
click at [111, 35] on button "[PERSON_NAME]" at bounding box center [115, 24] width 158 height 30
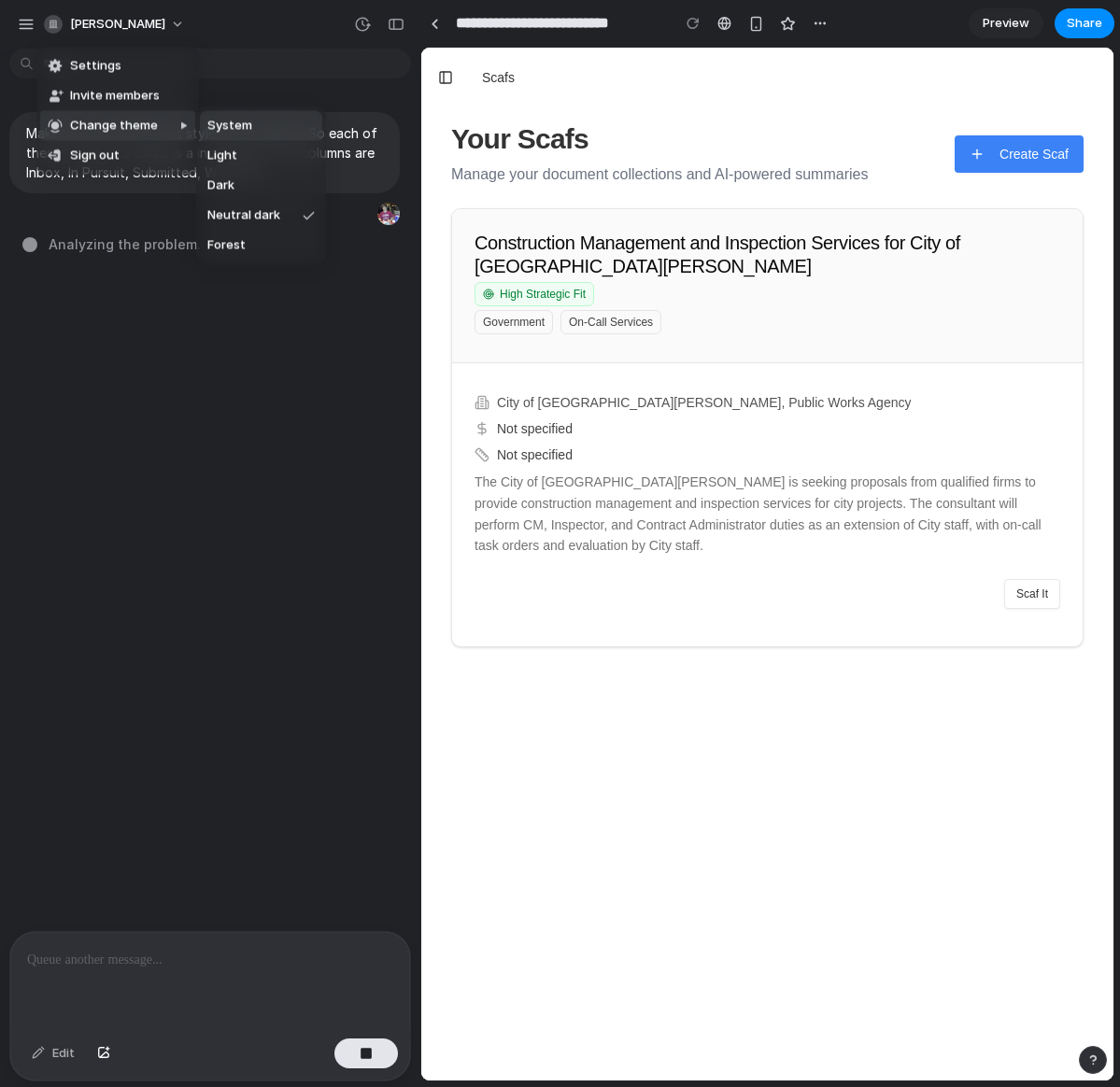
click at [230, 128] on span "System" at bounding box center [229, 125] width 45 height 19
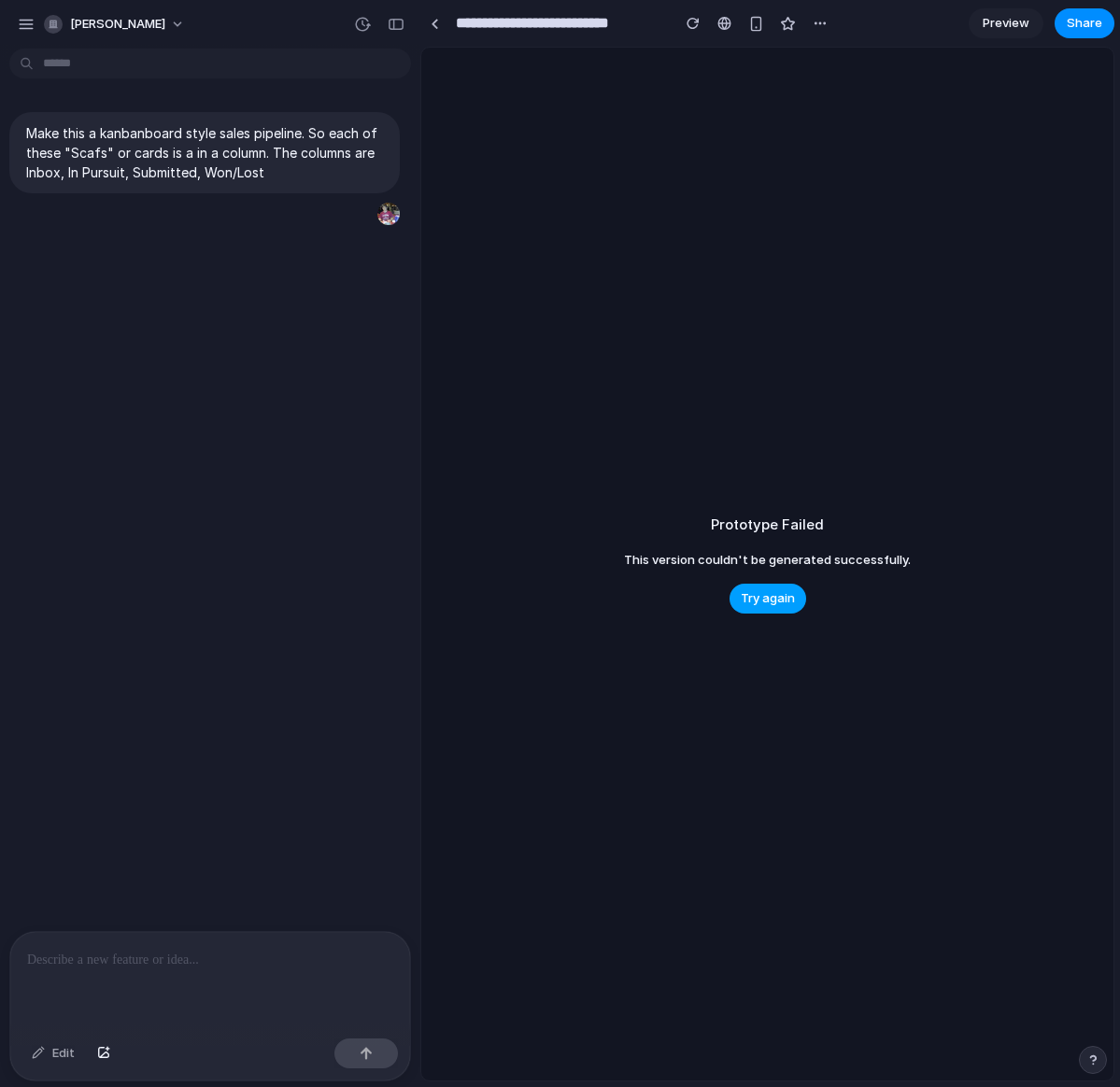
click at [774, 602] on span "Try again" at bounding box center [768, 598] width 54 height 19
click at [440, 23] on link at bounding box center [434, 23] width 28 height 28
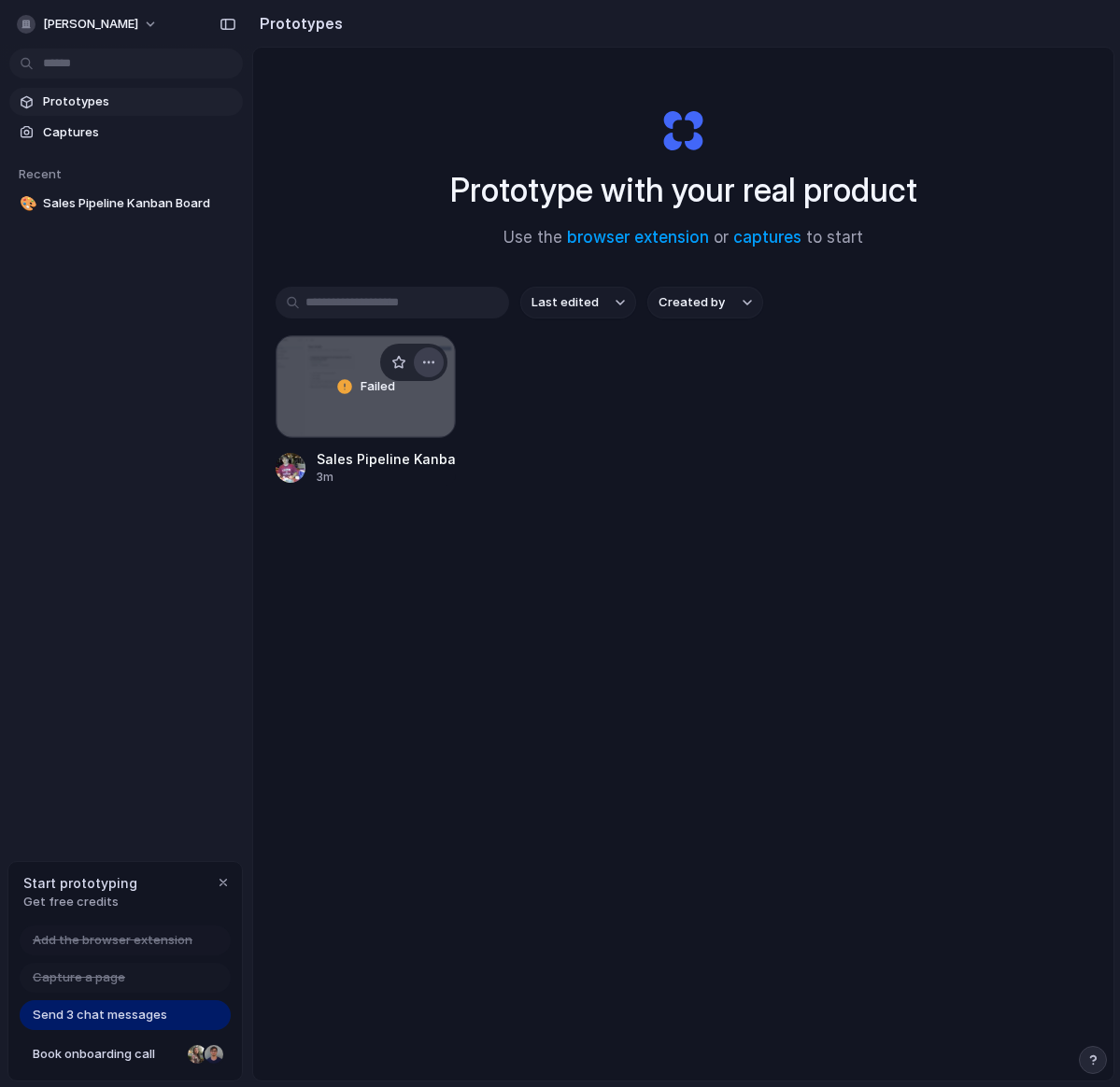
click at [430, 357] on div "button" at bounding box center [428, 362] width 15 height 15
click at [495, 411] on div "Open in new tab Rename Copy link Delete" at bounding box center [560, 544] width 1120 height 1087
click at [400, 414] on div "Failed" at bounding box center [365, 386] width 178 height 101
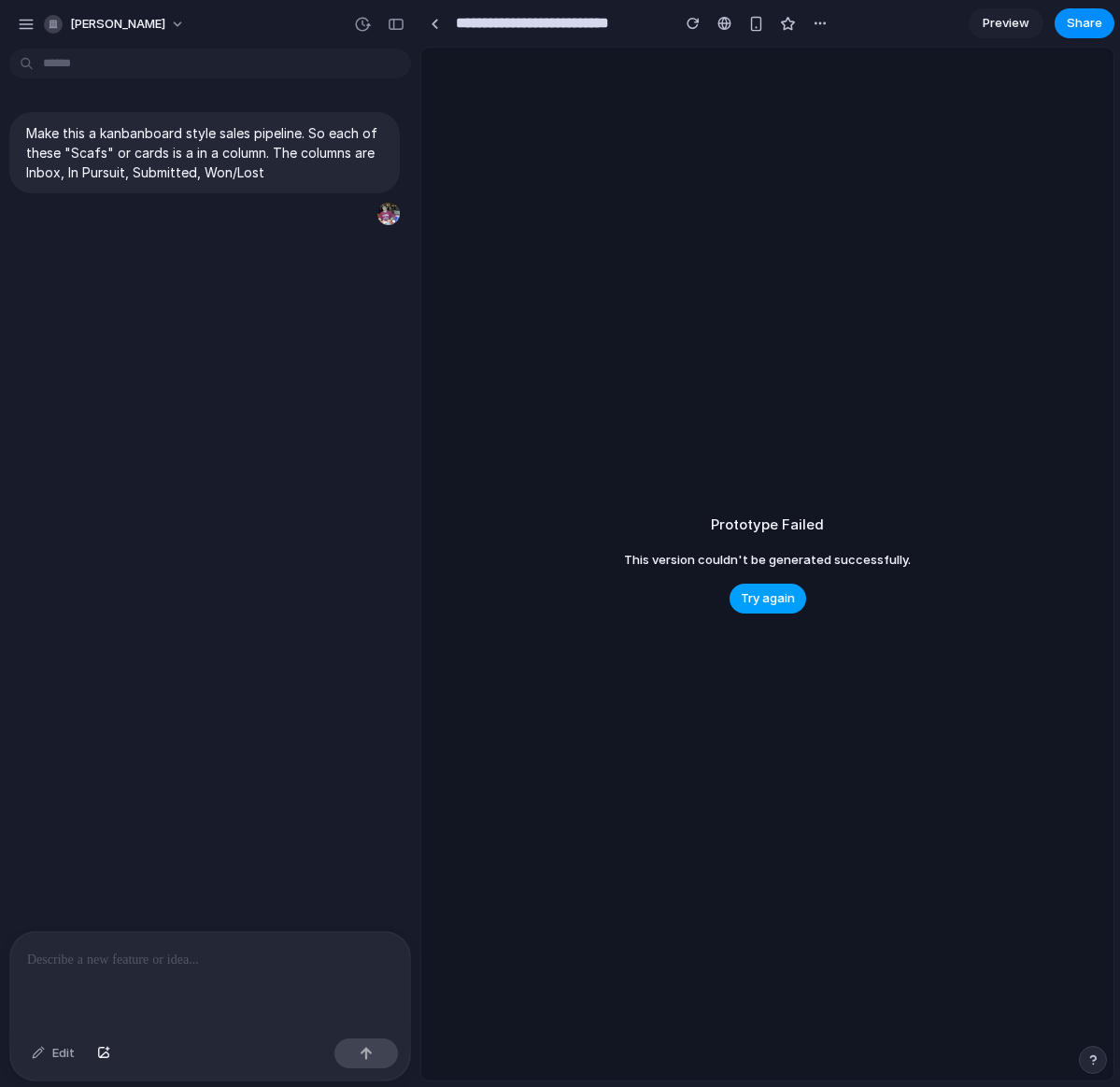
click at [779, 599] on span "Try again" at bounding box center [768, 598] width 54 height 19
click at [986, 23] on span "Preview" at bounding box center [1006, 23] width 47 height 19
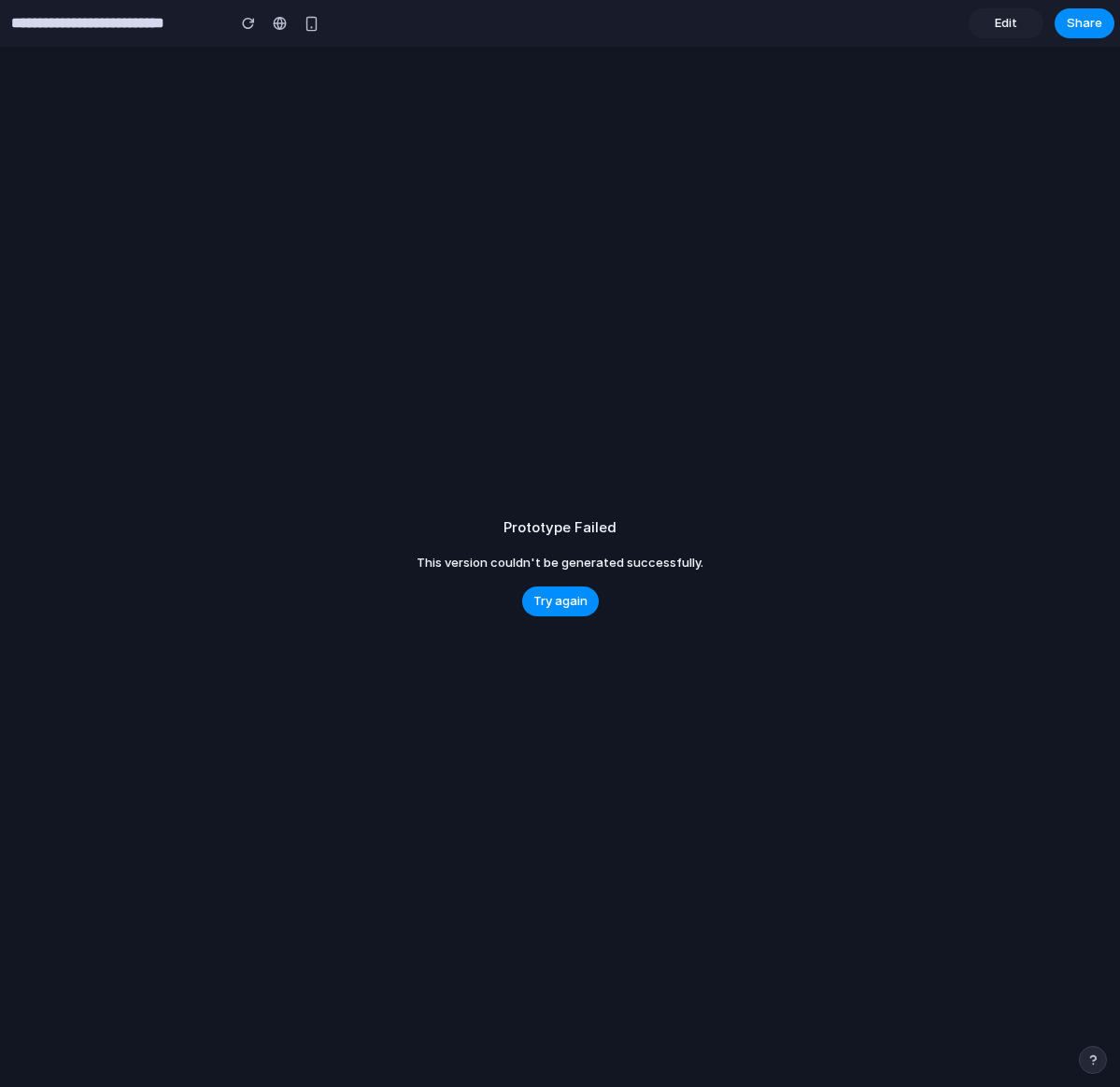
click at [986, 23] on link "Edit" at bounding box center [1006, 23] width 75 height 30
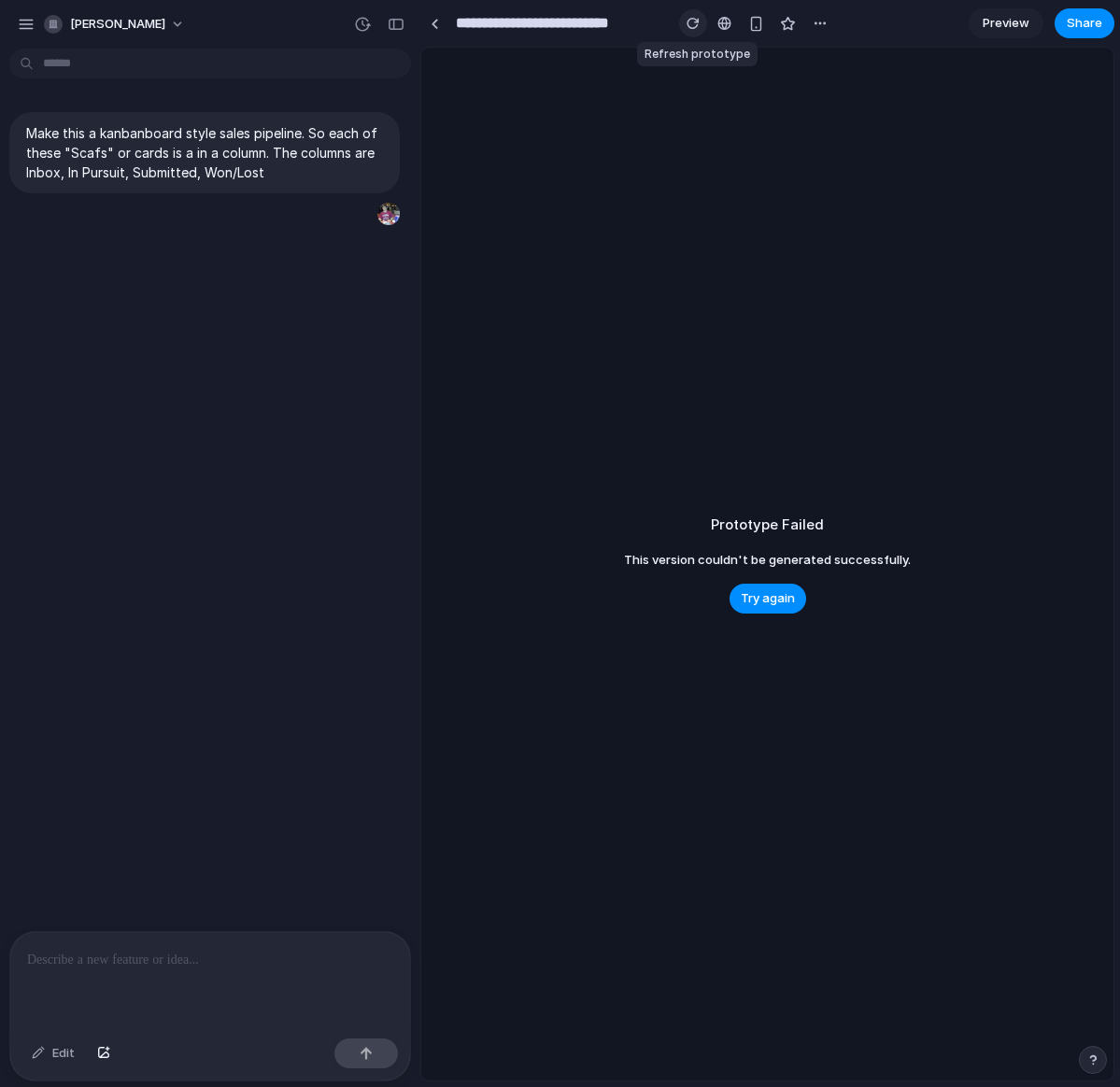
click at [695, 22] on div "button" at bounding box center [693, 23] width 13 height 13
click at [689, 33] on button "button" at bounding box center [693, 23] width 28 height 28
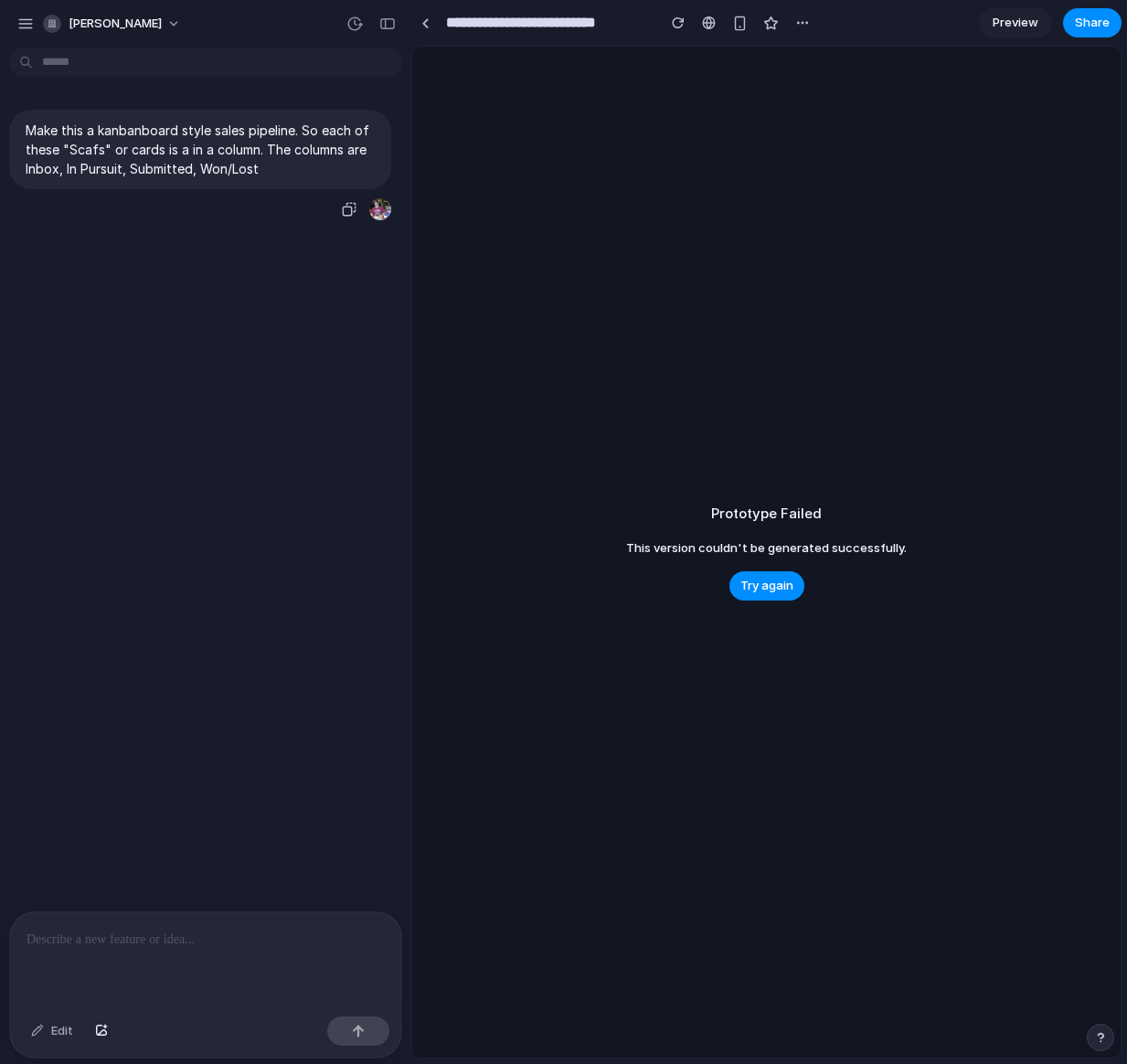
click at [174, 140] on p "Make this a kanbanboard style sales pipeline. So each of these "Scafs" or cards…" at bounding box center [200, 149] width 349 height 57
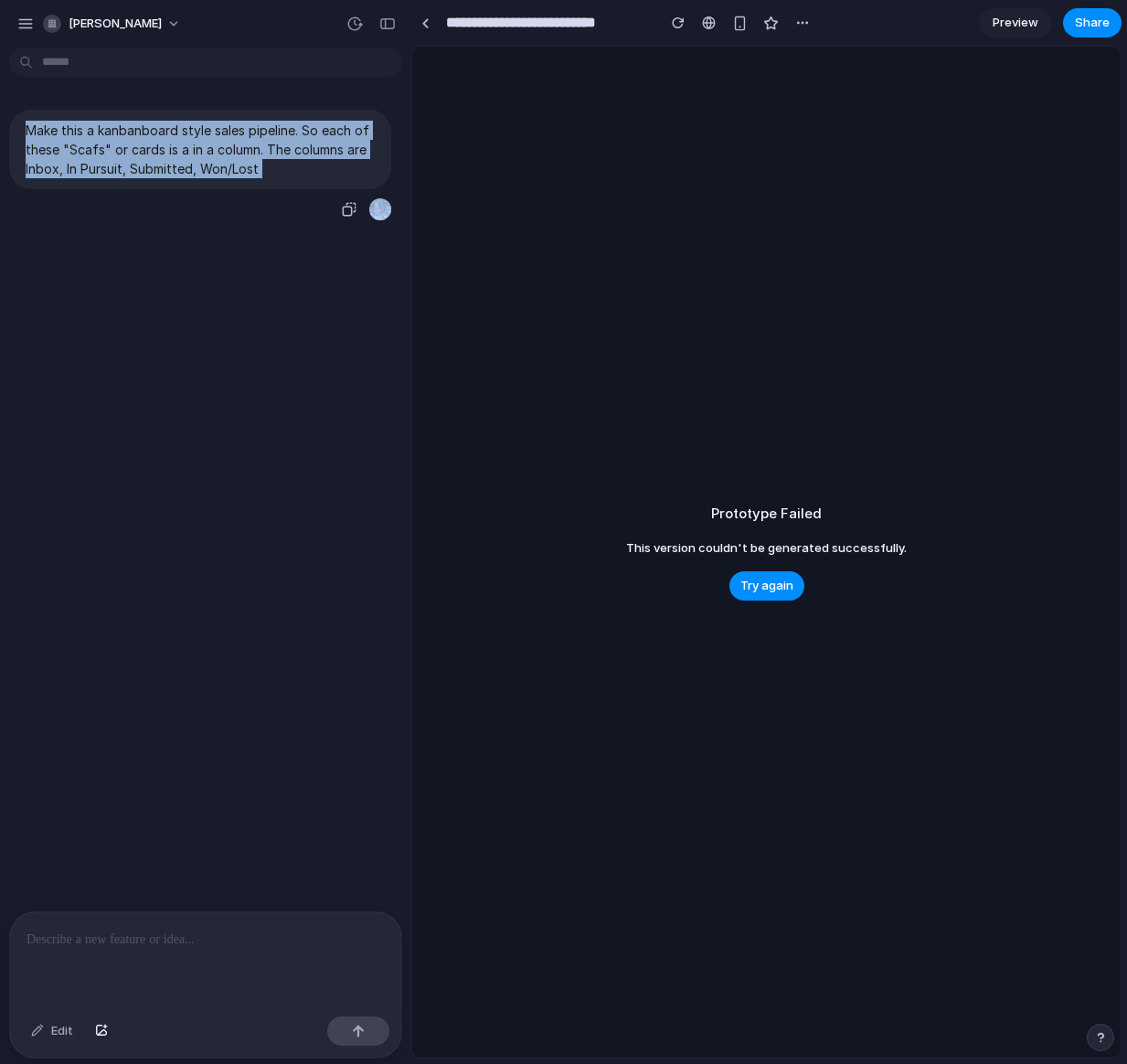
click at [174, 140] on p "Make this a kanbanboard style sales pipeline. So each of these "Scafs" or cards…" at bounding box center [200, 149] width 349 height 57
copy div "Make this a kanbanboard style sales pipeline. So each of these "Scafs" or cards…"
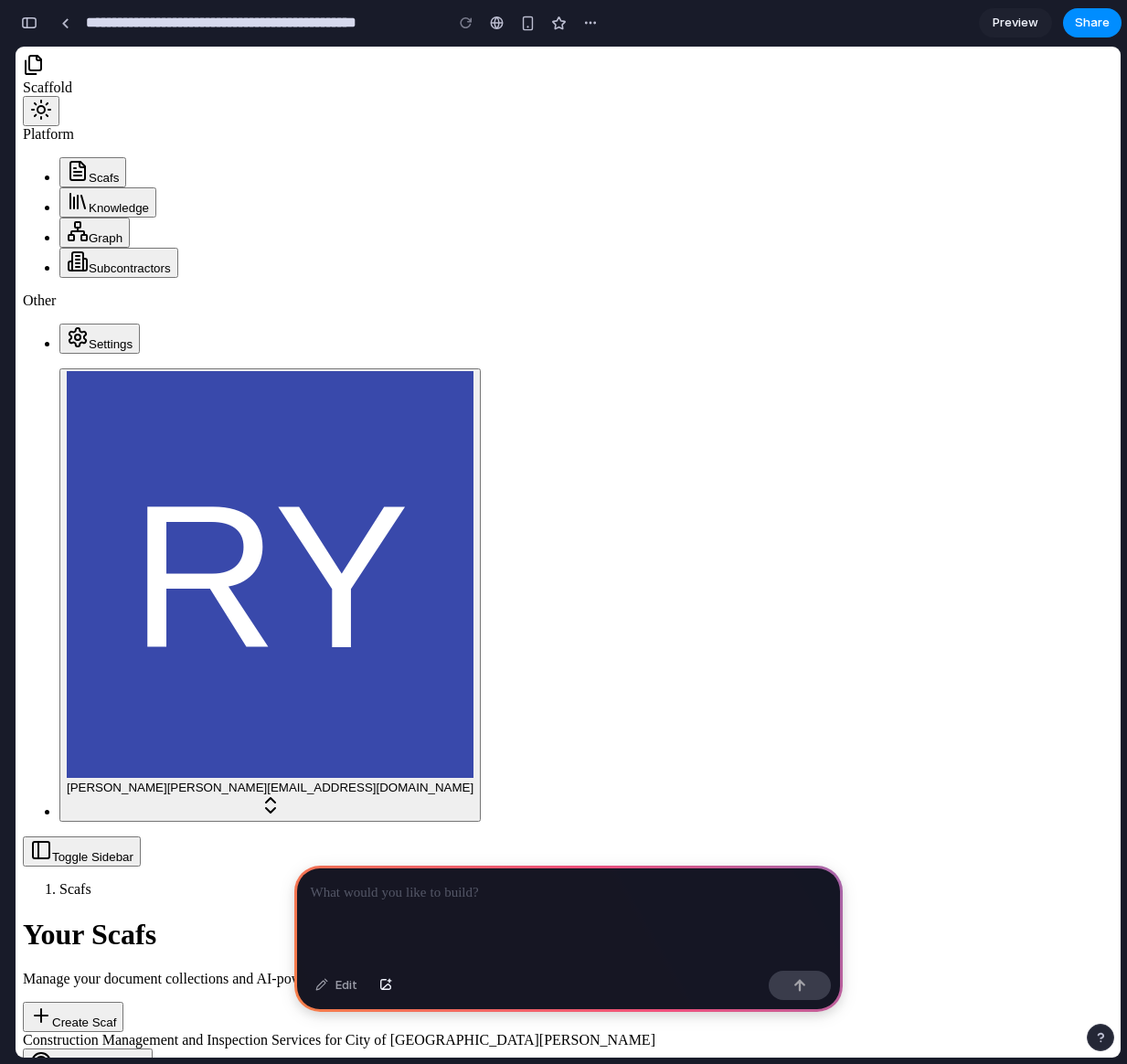
click at [417, 893] on p at bounding box center [568, 893] width 515 height 22
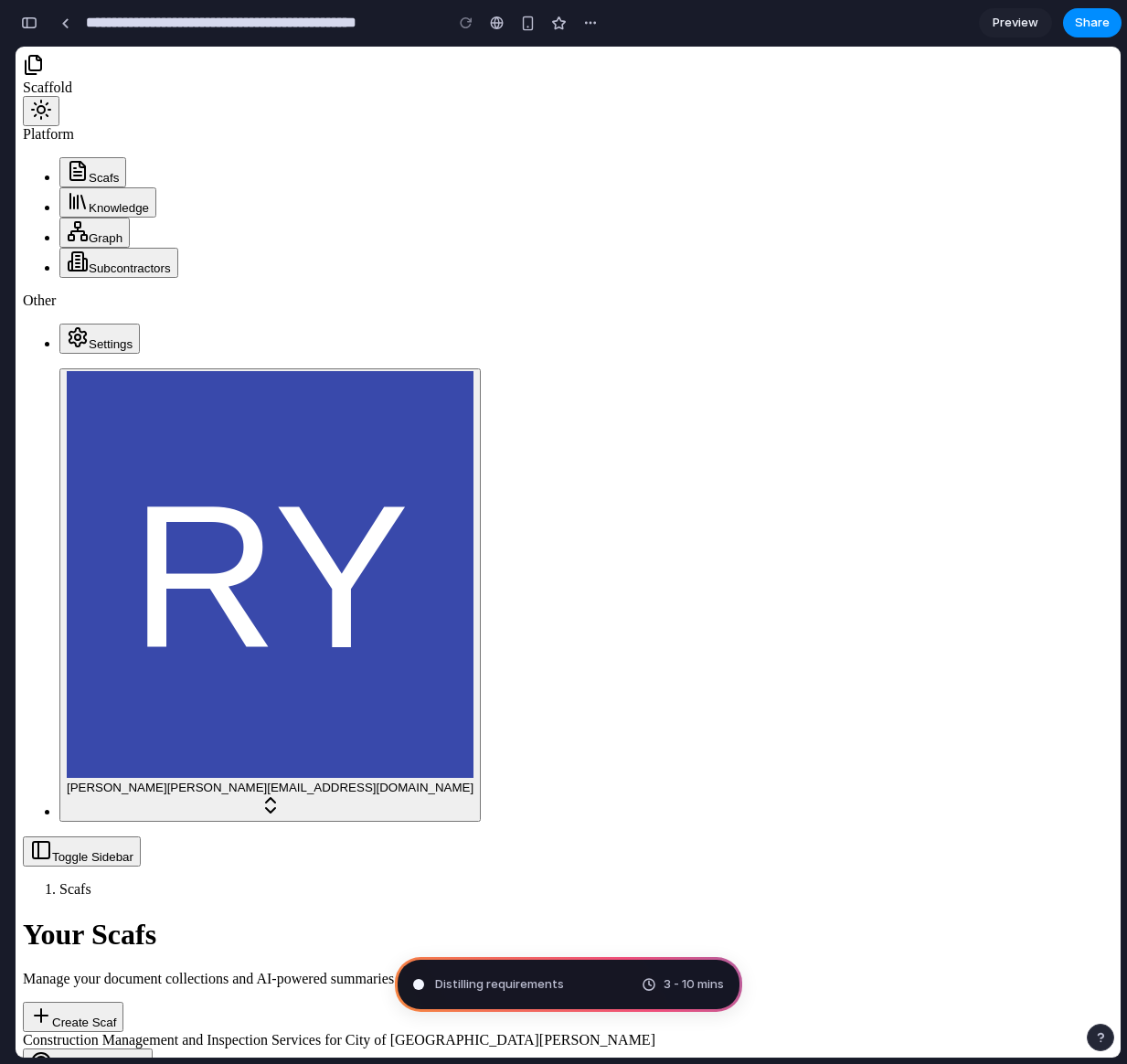
type input "**********"
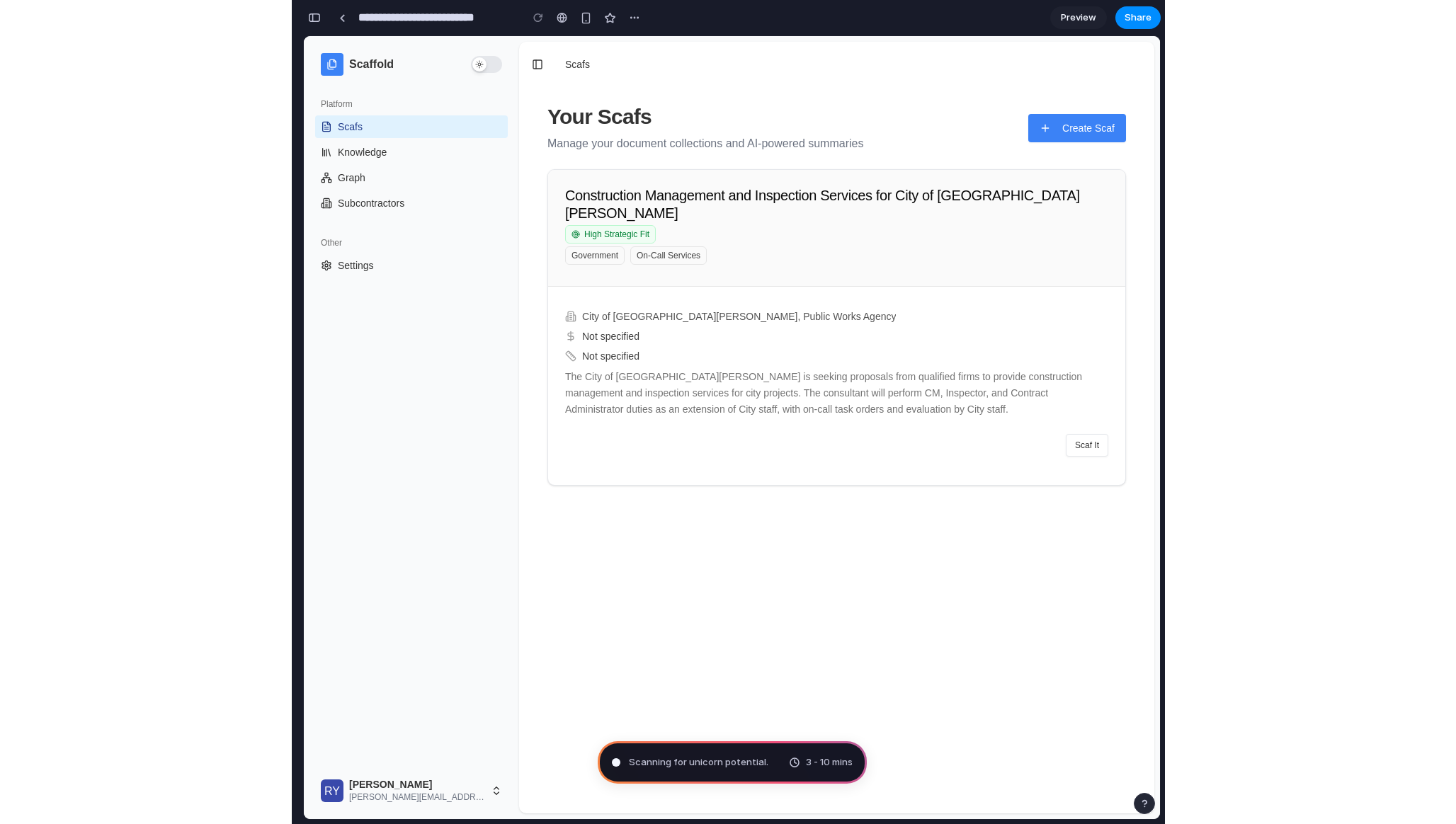
scroll to position [180, 0]
